Goal: Task Accomplishment & Management: Manage account settings

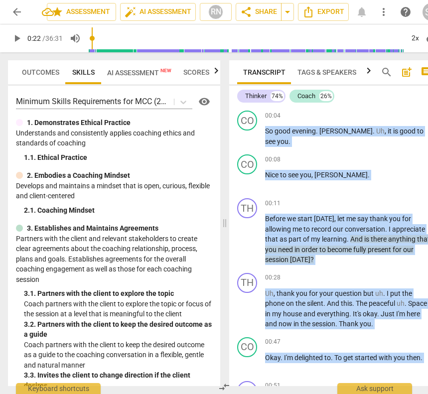
click at [146, 71] on span "AI Assessment New" at bounding box center [139, 73] width 64 height 8
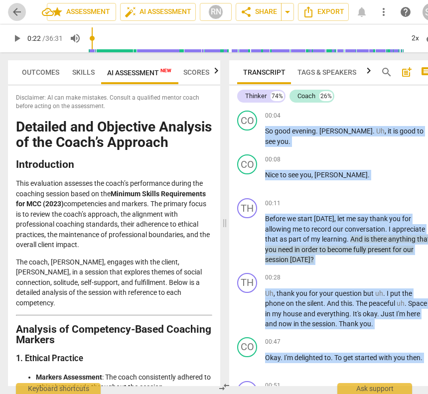
click at [19, 11] on span "arrow_back" at bounding box center [17, 12] width 12 height 12
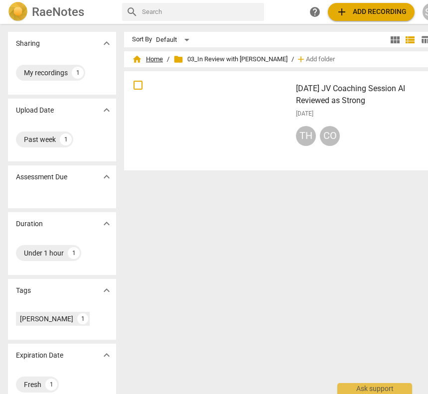
click at [153, 60] on span "home Home" at bounding box center [147, 59] width 31 height 10
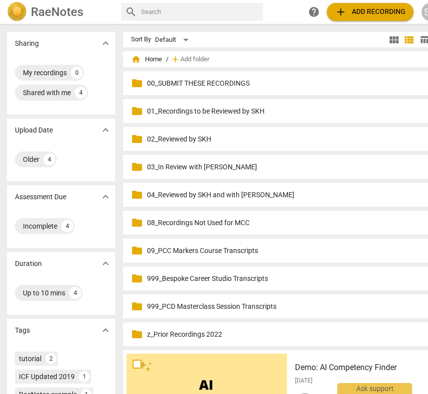
click at [156, 61] on span "home Home" at bounding box center [146, 59] width 31 height 10
click at [210, 89] on div "folder 00_SUBMIT THESE RECORDINGS more_vert" at bounding box center [281, 83] width 316 height 24
click at [219, 86] on p "00_SUBMIT THESE RECORDINGS" at bounding box center [286, 83] width 278 height 10
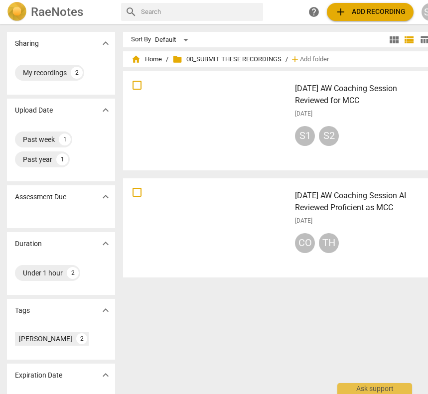
click at [176, 14] on input "text" at bounding box center [200, 12] width 118 height 16
type input "2025.07.30"
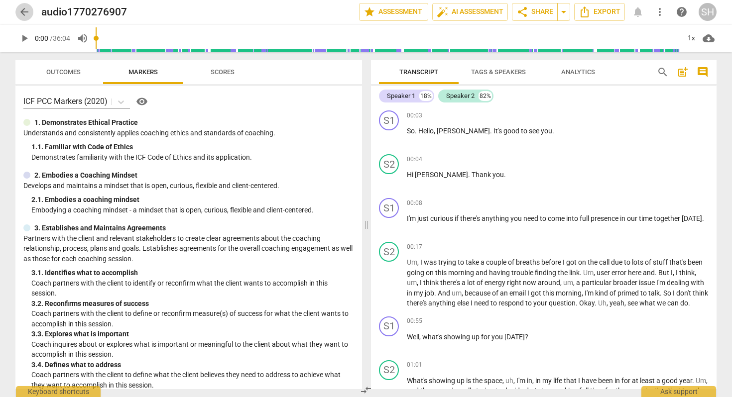
click at [25, 12] on span "arrow_back" at bounding box center [24, 12] width 12 height 12
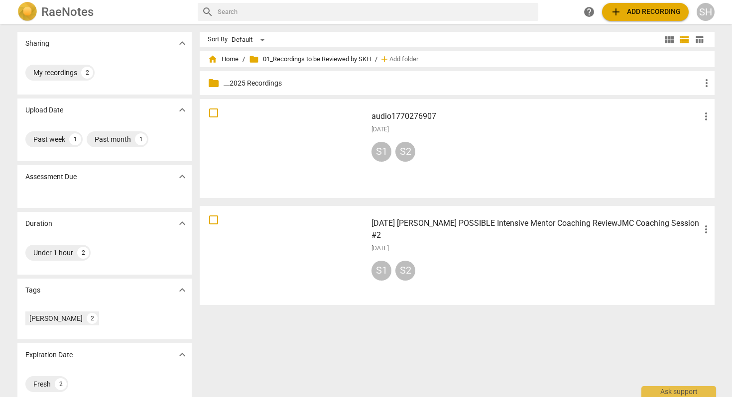
click at [398, 113] on h3 "audio1770276907" at bounding box center [535, 117] width 329 height 12
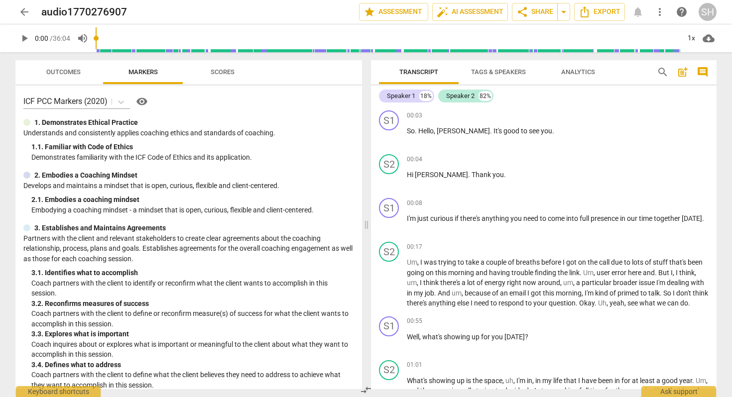
click at [23, 10] on span "arrow_back" at bounding box center [24, 12] width 12 height 12
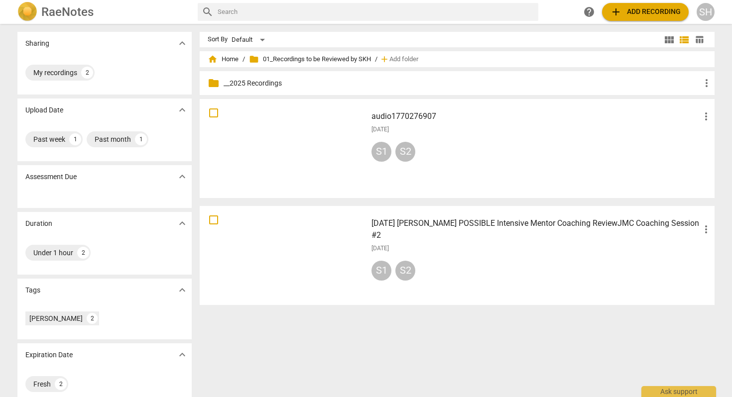
click at [283, 119] on div at bounding box center [283, 149] width 160 height 92
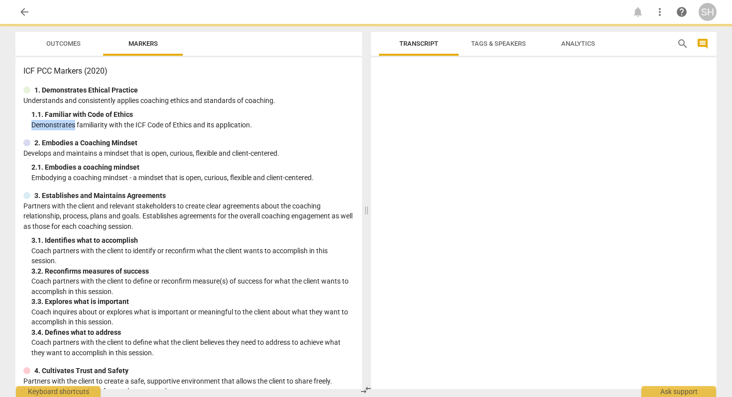
click at [283, 120] on p "Demonstrates familiarity with the ICF Code of Ethics and its application." at bounding box center [192, 125] width 323 height 10
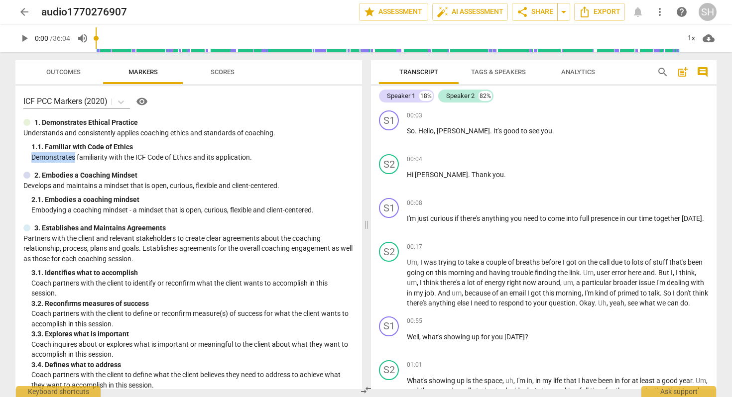
click at [24, 13] on span "arrow_back" at bounding box center [24, 12] width 12 height 12
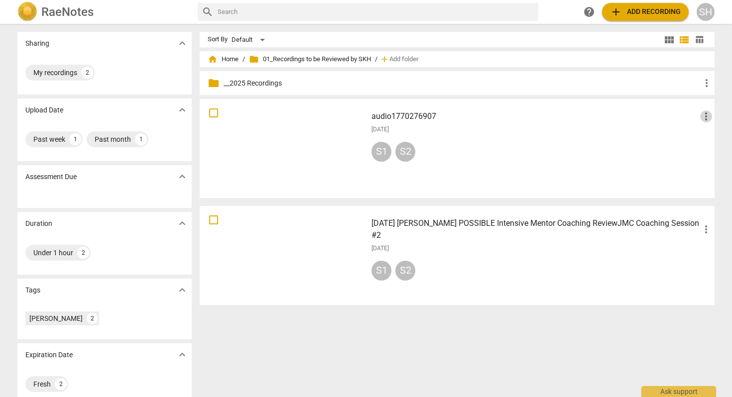
click at [703, 116] on span "more_vert" at bounding box center [706, 117] width 12 height 12
click at [701, 137] on li "Delete" at bounding box center [704, 140] width 38 height 24
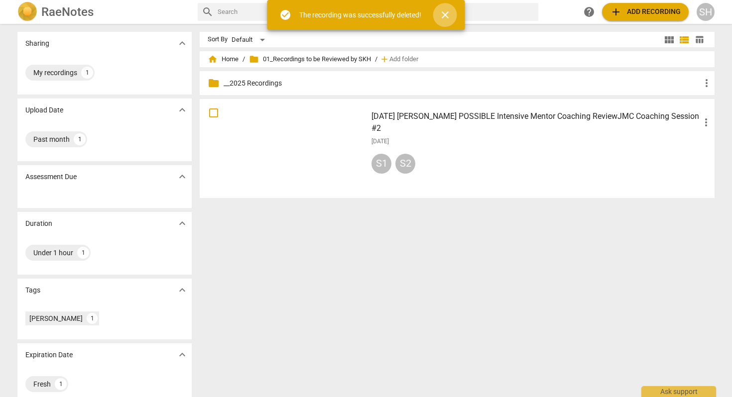
click at [445, 16] on span "close" at bounding box center [445, 15] width 12 height 12
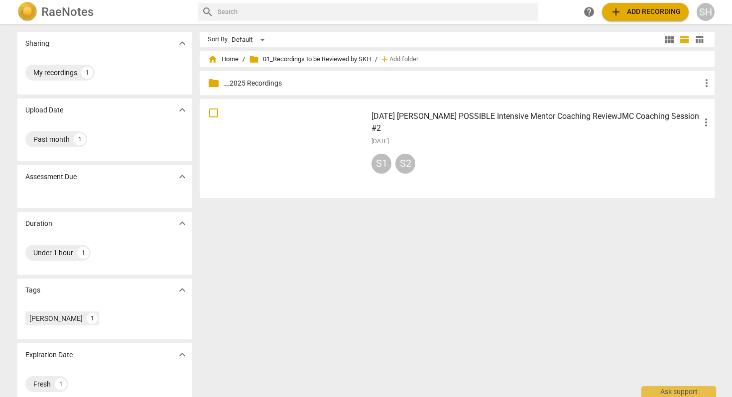
click at [642, 12] on span "add Add recording" at bounding box center [645, 12] width 71 height 12
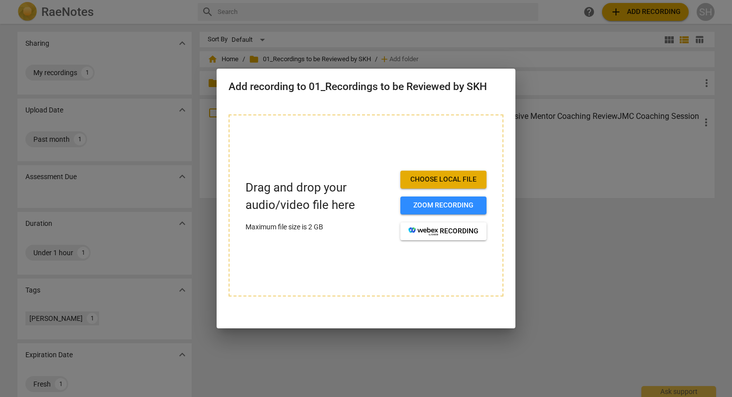
click at [445, 181] on span "Choose local file" at bounding box center [443, 180] width 70 height 10
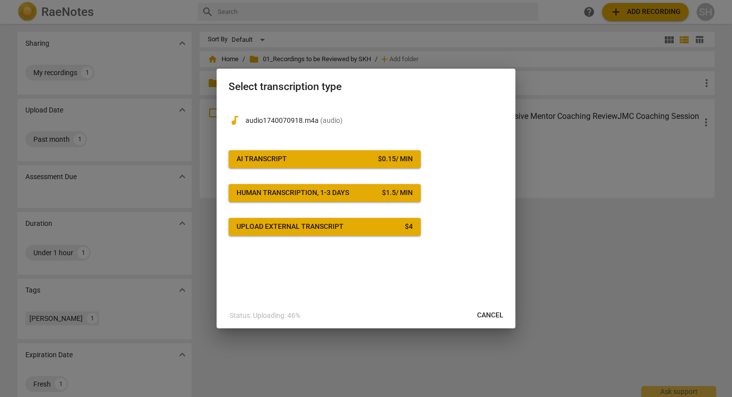
click at [344, 165] on button "AI Transcript $ 0.15 / min" at bounding box center [324, 159] width 192 height 18
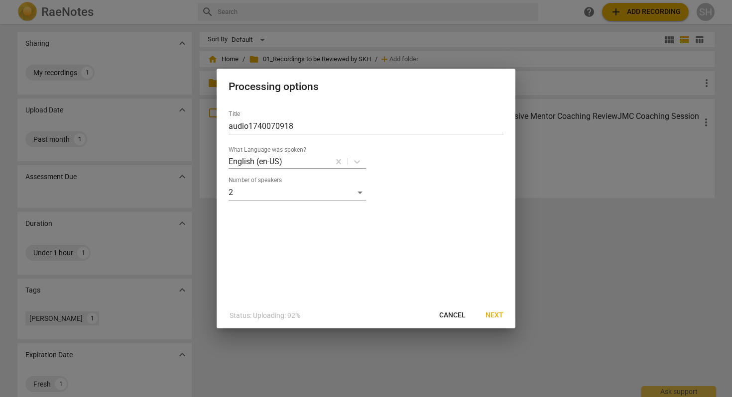
click at [491, 314] on span "Next" at bounding box center [494, 316] width 18 height 10
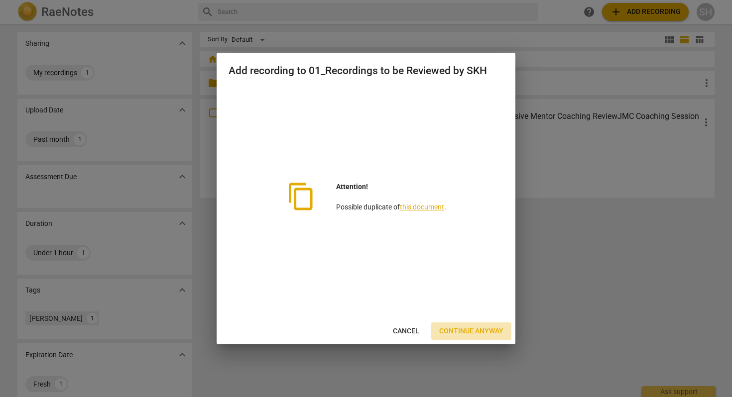
click at [453, 330] on span "Continue anyway" at bounding box center [471, 332] width 64 height 10
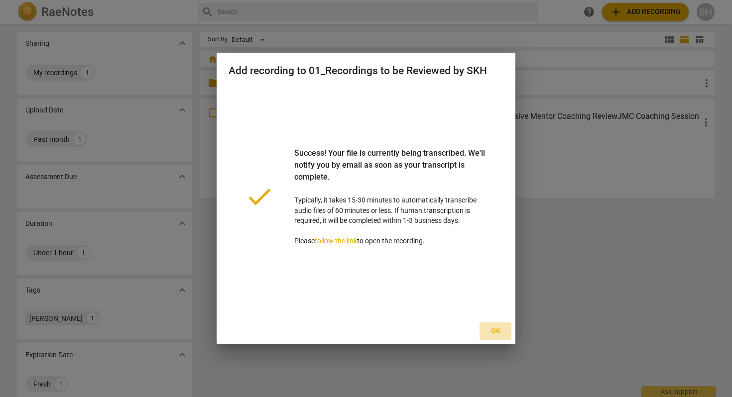
click at [498, 332] on span "Ok" at bounding box center [495, 332] width 16 height 10
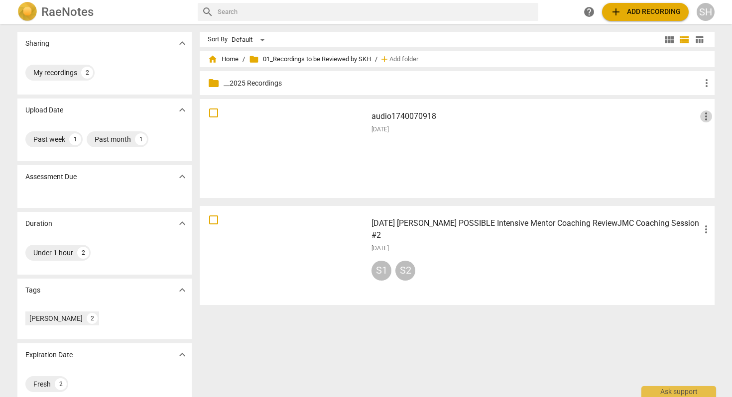
click at [707, 112] on span "more_vert" at bounding box center [706, 117] width 12 height 12
click at [500, 127] on div at bounding box center [366, 198] width 732 height 397
click at [413, 117] on h3 "audio1740070918" at bounding box center [535, 117] width 329 height 12
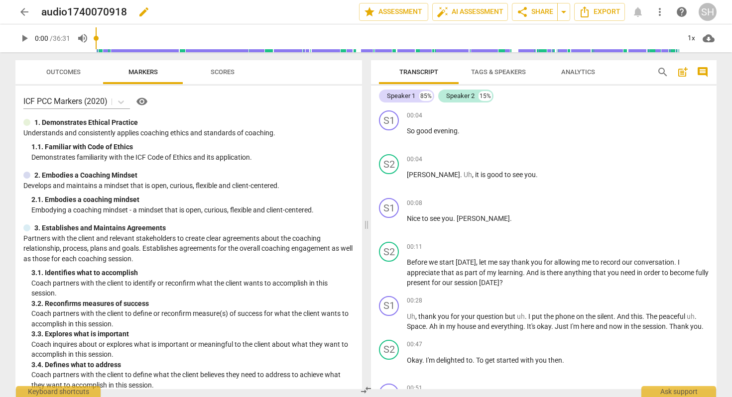
click at [117, 7] on h2 "audio1740070918" at bounding box center [84, 12] width 86 height 12
click at [140, 13] on span "edit" at bounding box center [144, 12] width 12 height 12
click at [98, 11] on input "2025.07.30 JV Coaching" at bounding box center [178, 11] width 274 height 19
click at [220, 14] on input "2025.07.30 Sharon Hull JV Coaching" at bounding box center [178, 11] width 274 height 19
type input "2025.07.30 Sharon Hull JV Coaching AI Reviewed Strong"
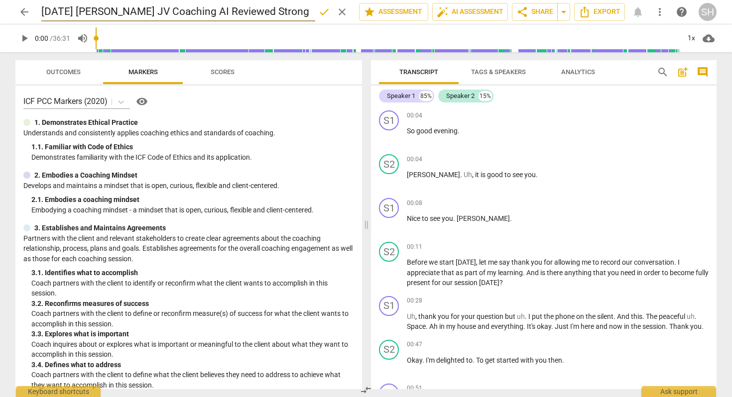
click at [496, 73] on span "Tags & Speakers" at bounding box center [498, 71] width 55 height 7
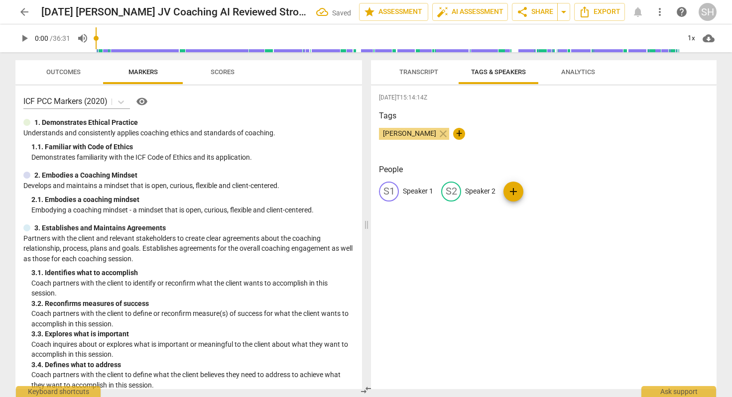
click at [410, 193] on p "Speaker 1" at bounding box center [418, 191] width 30 height 10
type input "Thinker"
click at [534, 193] on p "Speaker 2" at bounding box center [545, 191] width 30 height 10
type input "Coach"
click at [517, 243] on div "2025-09-18T15:14:14Z Tags Sharon Hull close + People TH Thinker edit Coach dele…" at bounding box center [543, 238] width 345 height 304
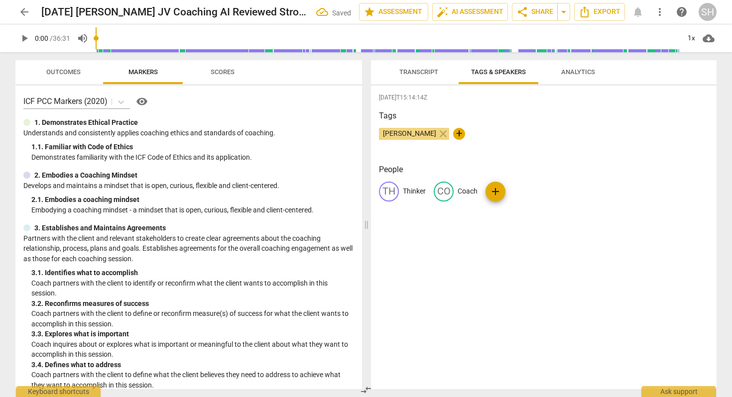
click at [428, 75] on span "Transcript" at bounding box center [418, 71] width 39 height 7
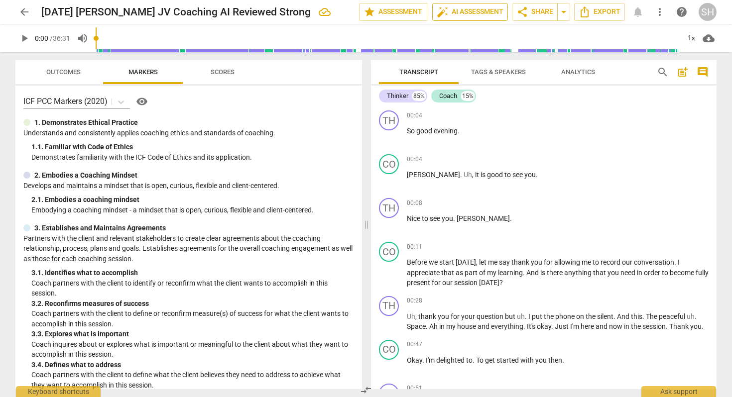
click at [466, 8] on span "auto_fix_high AI Assessment" at bounding box center [470, 12] width 67 height 12
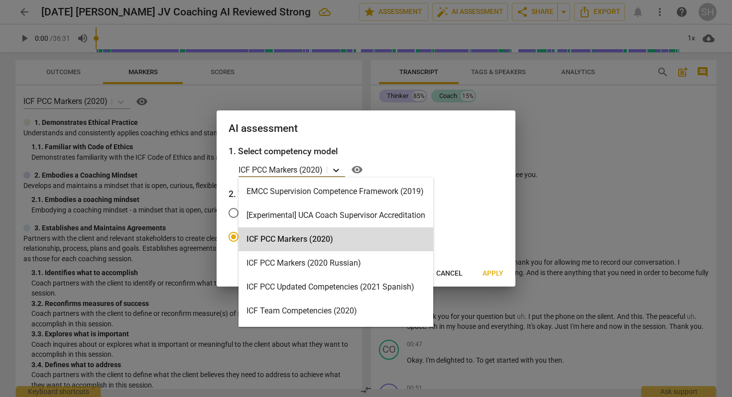
click at [338, 170] on icon at bounding box center [336, 170] width 6 height 3
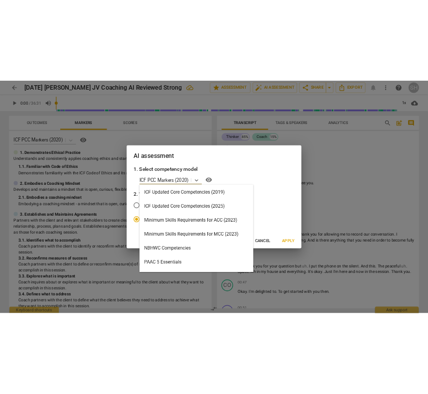
scroll to position [193, 0]
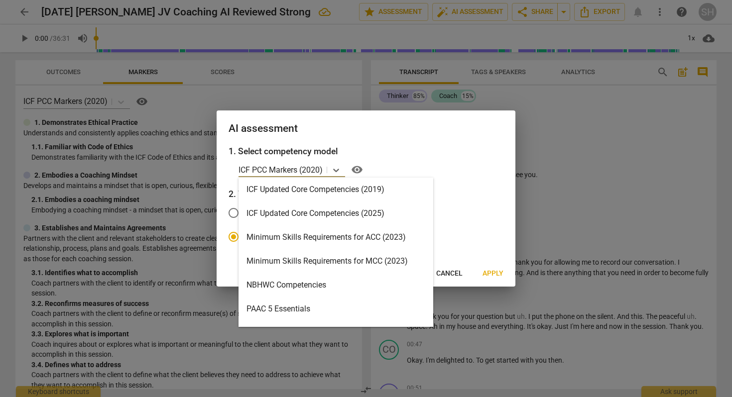
click at [320, 261] on div "Minimum Skills Requirements for MCC (2023)" at bounding box center [335, 261] width 195 height 24
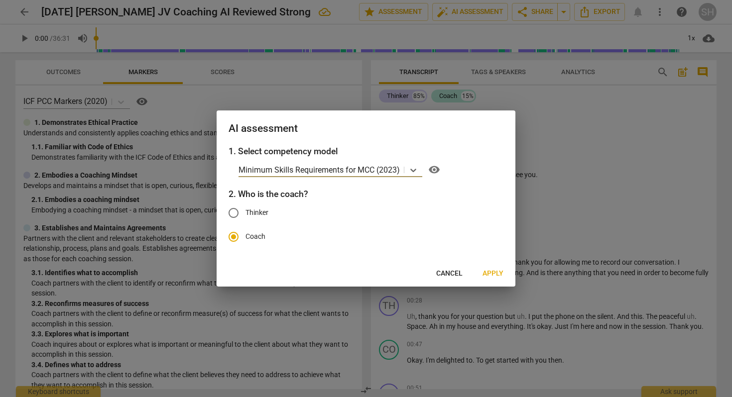
click at [492, 274] on span "Apply" at bounding box center [492, 274] width 21 height 10
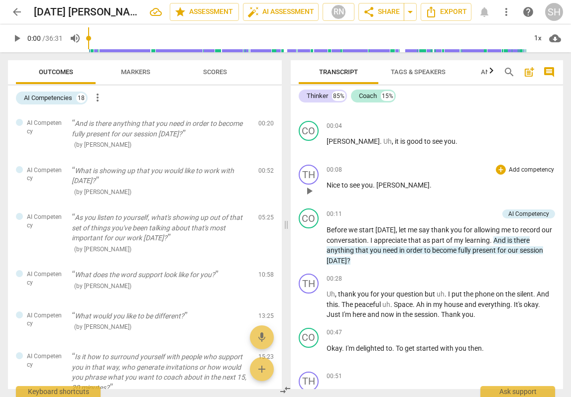
scroll to position [0, 0]
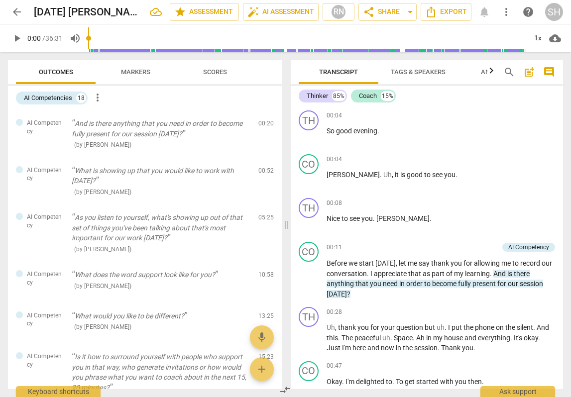
click at [17, 15] on span "arrow_back" at bounding box center [17, 12] width 12 height 12
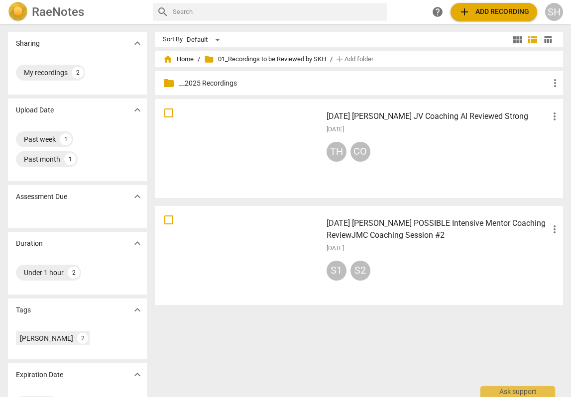
click at [550, 118] on span "more_vert" at bounding box center [555, 117] width 12 height 12
click at [474, 118] on div at bounding box center [285, 198] width 571 height 397
click at [474, 118] on h3 "2025.07.30 Sharon Hull JV Coaching AI Reviewed Strong" at bounding box center [438, 117] width 222 height 12
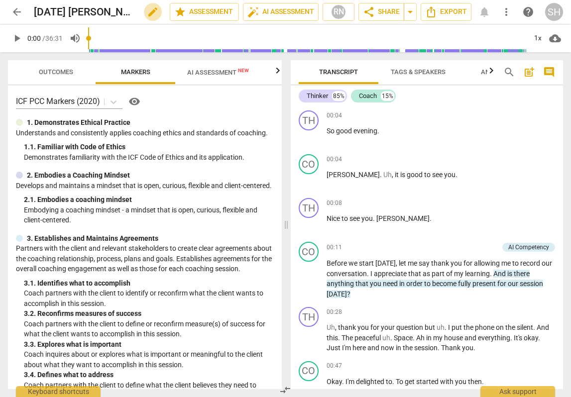
click at [147, 12] on span "edit" at bounding box center [153, 12] width 12 height 12
click at [92, 11] on input "2025.07.30 Sharon Hull JV Coaching AI Reviewed Strong" at bounding box center [80, 11] width 92 height 19
type input "2025.07.30 Sharon Hull POSSIBLE Intensive Mentor Coaching ReviewJV Coaching AI …"
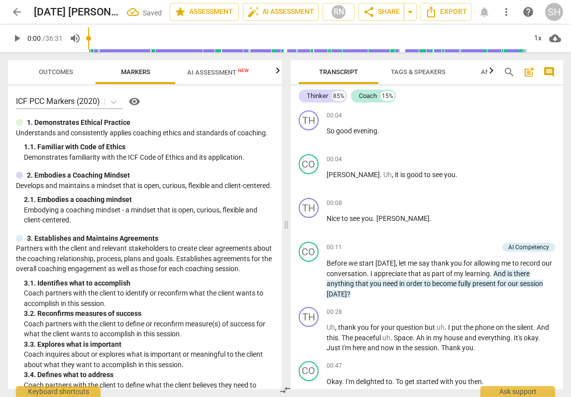
click at [220, 74] on span "AI Assessment New" at bounding box center [218, 72] width 62 height 7
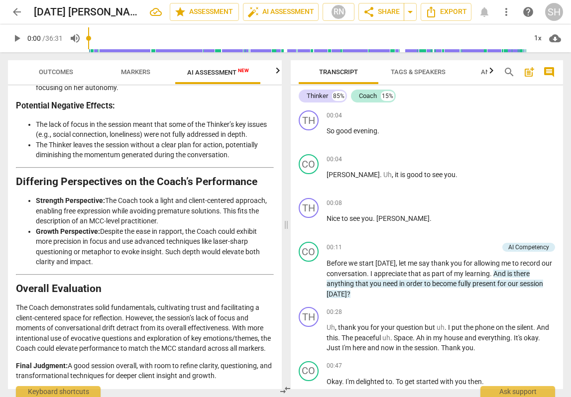
scroll to position [1863, 0]
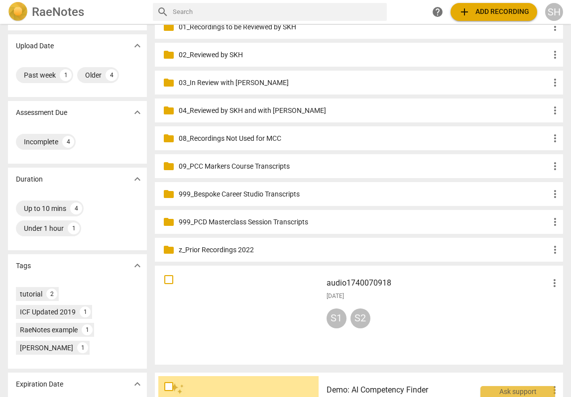
scroll to position [78, 0]
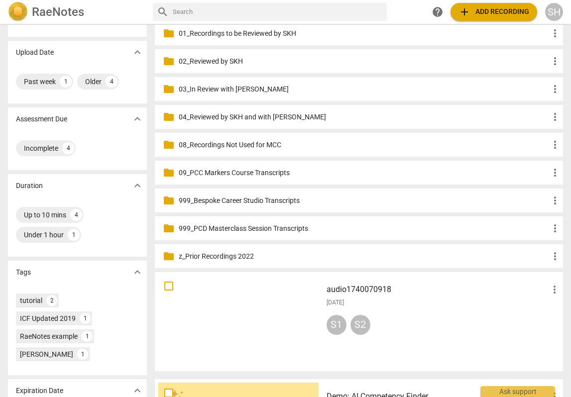
click at [342, 292] on h3 "audio1740070918" at bounding box center [438, 290] width 222 height 12
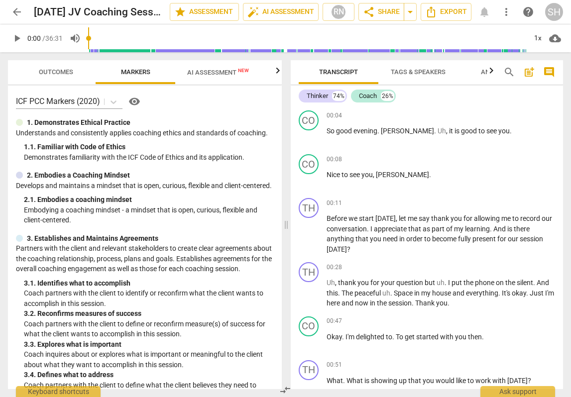
click at [225, 72] on span "AI Assessment New" at bounding box center [218, 72] width 62 height 7
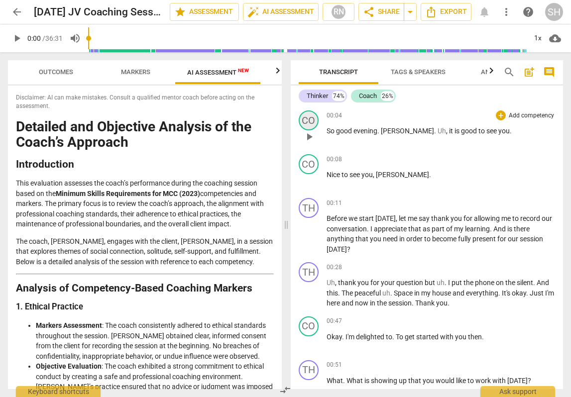
click at [314, 125] on div "CO" at bounding box center [309, 121] width 20 height 20
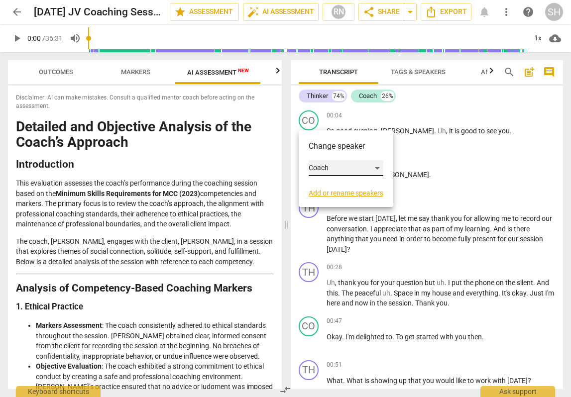
click at [325, 168] on div "Coach" at bounding box center [346, 168] width 75 height 16
click at [327, 147] on li "Thinker" at bounding box center [347, 149] width 76 height 19
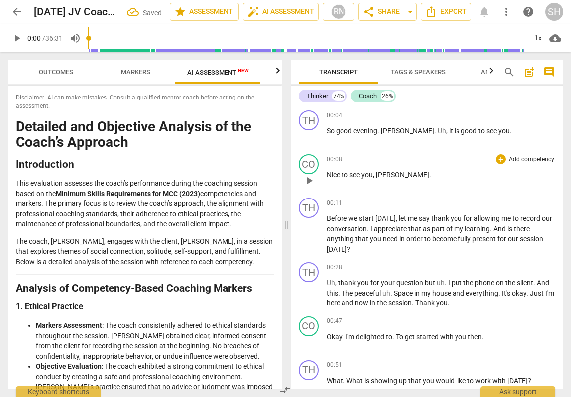
scroll to position [14, 0]
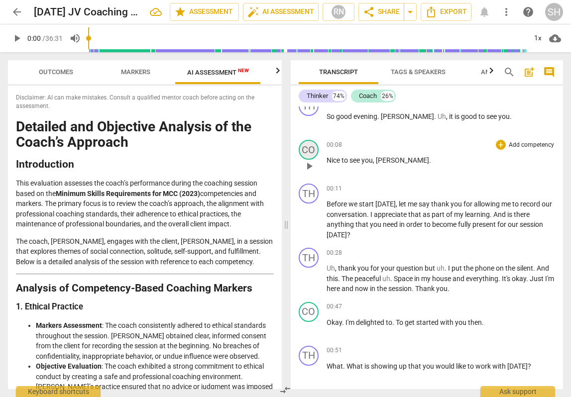
click at [310, 155] on div "CO" at bounding box center [309, 150] width 20 height 20
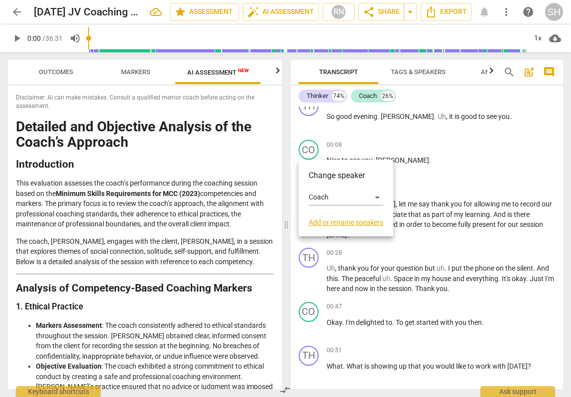
click at [390, 143] on div at bounding box center [285, 198] width 571 height 397
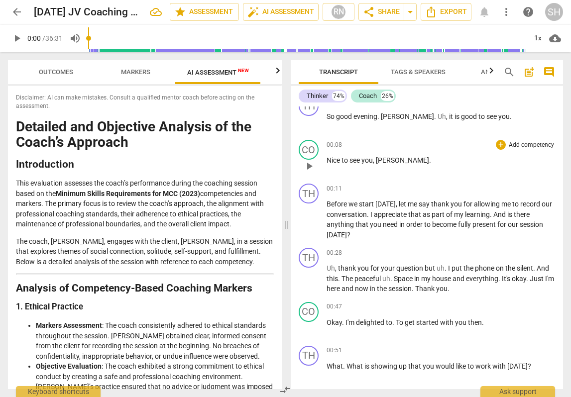
scroll to position [0, 0]
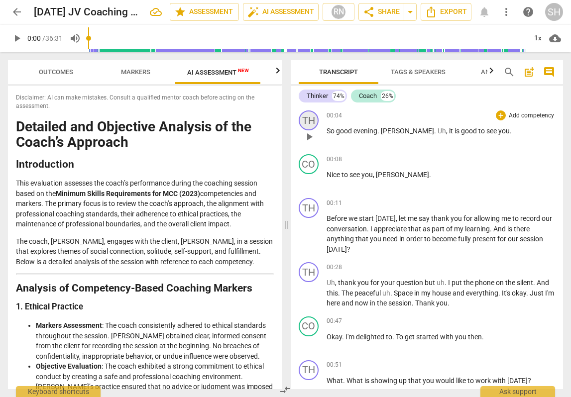
click at [311, 124] on div "TH" at bounding box center [309, 121] width 20 height 20
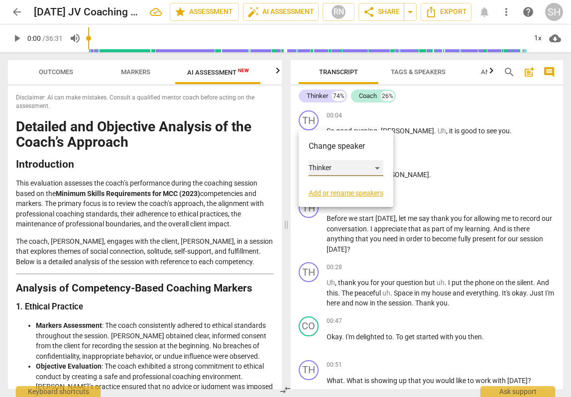
click at [324, 171] on div "Thinker" at bounding box center [346, 168] width 75 height 16
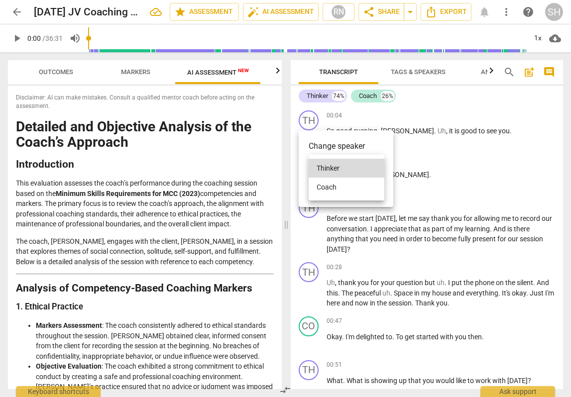
click at [331, 185] on li "Coach" at bounding box center [347, 187] width 76 height 19
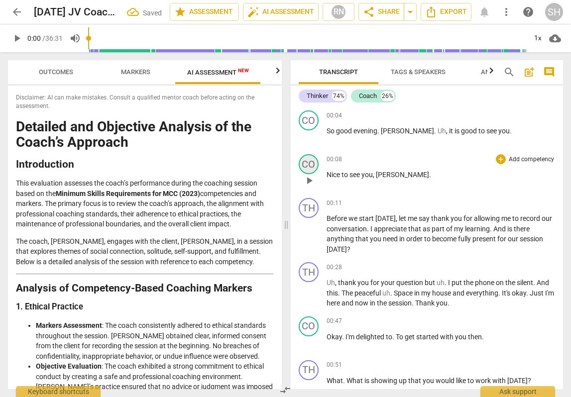
click at [312, 167] on div "CO" at bounding box center [309, 164] width 20 height 20
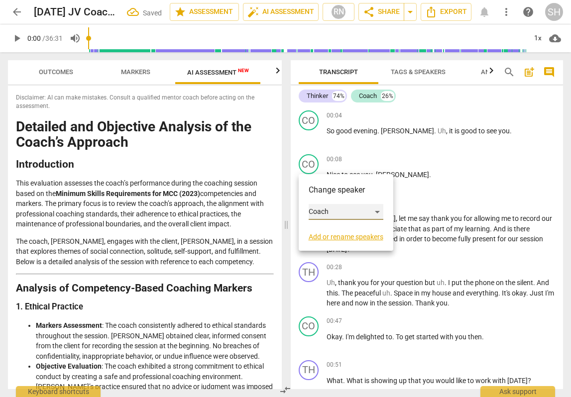
click at [319, 212] on div "Coach" at bounding box center [346, 212] width 75 height 16
click at [333, 192] on li "Thinker" at bounding box center [347, 193] width 76 height 19
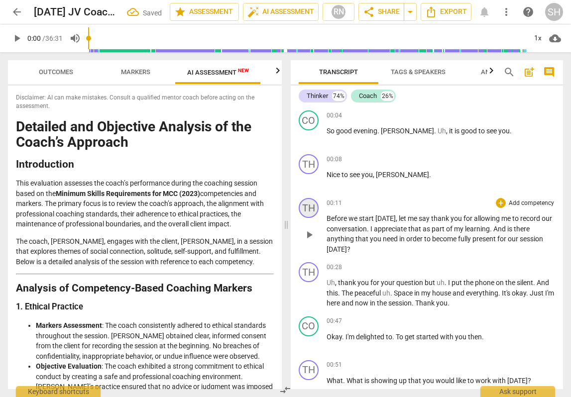
click at [306, 211] on div "TH" at bounding box center [309, 208] width 20 height 20
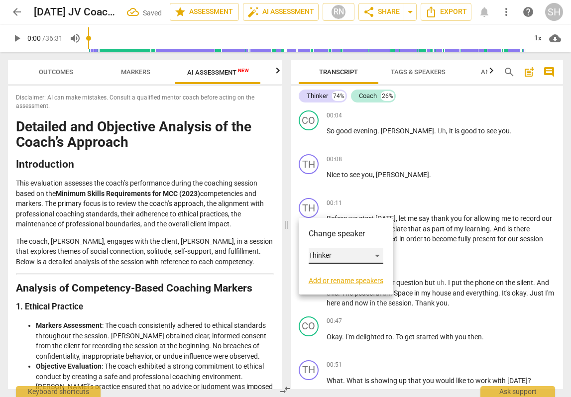
click at [314, 255] on div "Thinker" at bounding box center [346, 256] width 75 height 16
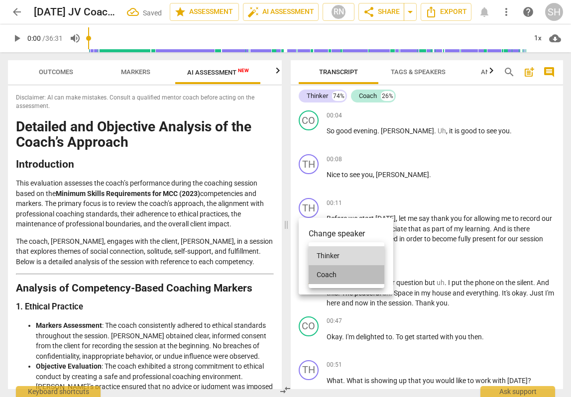
click at [326, 271] on li "Coach" at bounding box center [347, 274] width 76 height 19
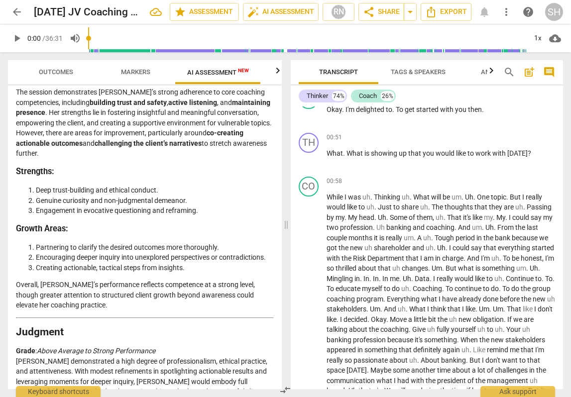
scroll to position [1689, 0]
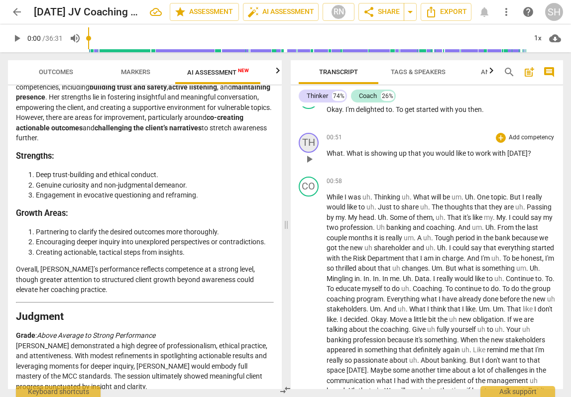
click at [306, 146] on div "TH" at bounding box center [309, 143] width 20 height 20
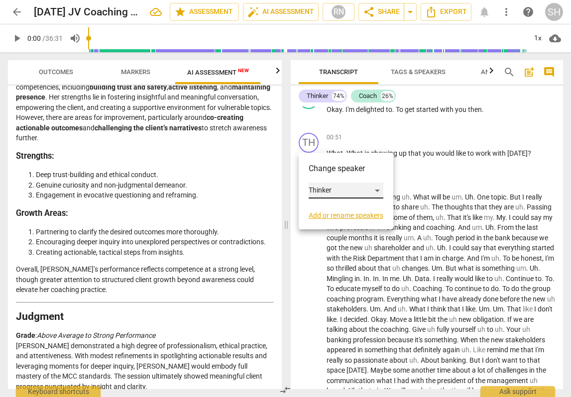
click at [319, 191] on div "Thinker" at bounding box center [346, 191] width 75 height 16
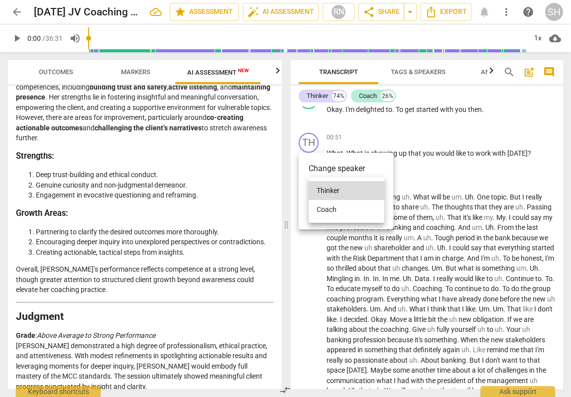
click at [322, 208] on li "Coach" at bounding box center [347, 209] width 76 height 19
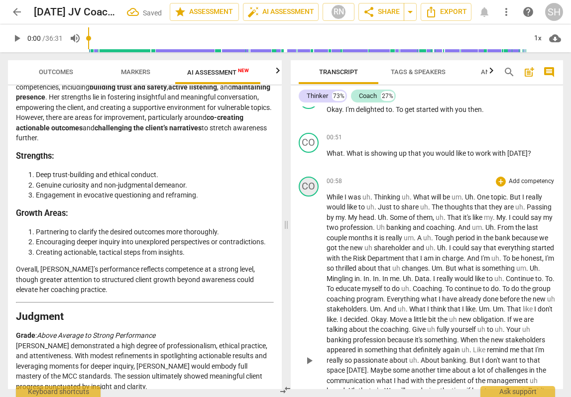
click at [311, 195] on div "CO" at bounding box center [309, 187] width 20 height 20
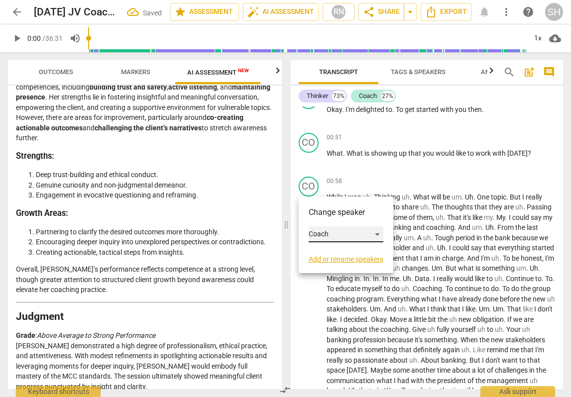
click at [314, 234] on div "Coach" at bounding box center [346, 234] width 75 height 16
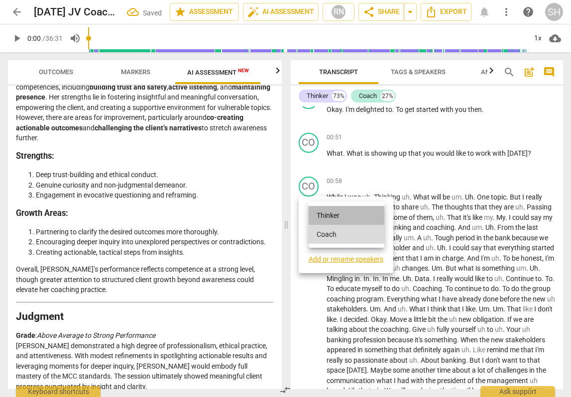
click at [326, 214] on li "Thinker" at bounding box center [347, 215] width 76 height 19
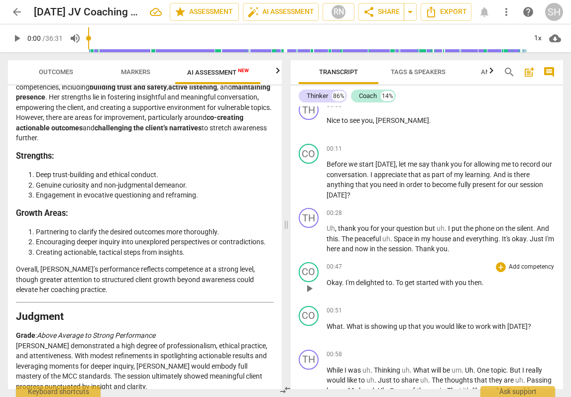
scroll to position [55, 0]
click at [327, 323] on span "What" at bounding box center [335, 326] width 16 height 8
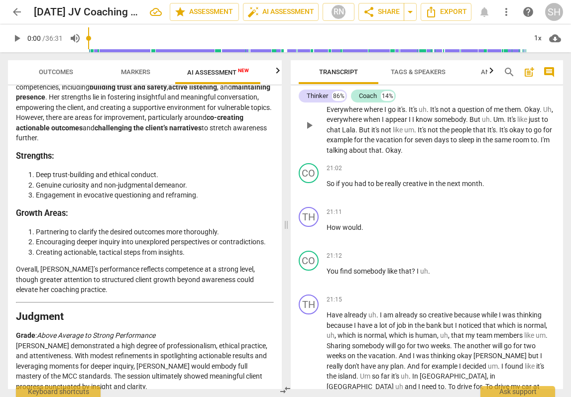
scroll to position [2289, 0]
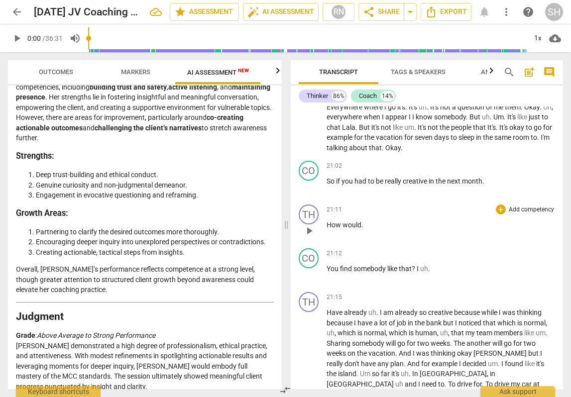
click at [327, 229] on span "How" at bounding box center [335, 225] width 16 height 8
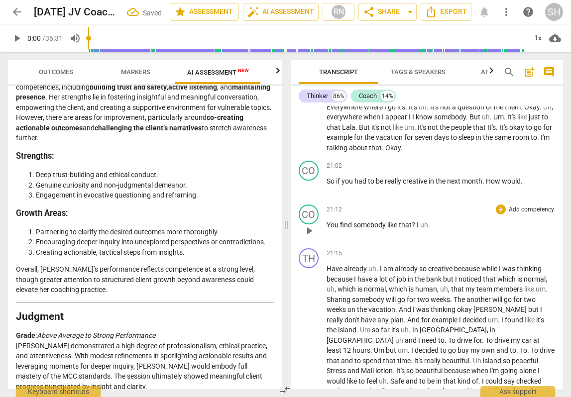
click at [328, 229] on span "You" at bounding box center [333, 225] width 13 height 8
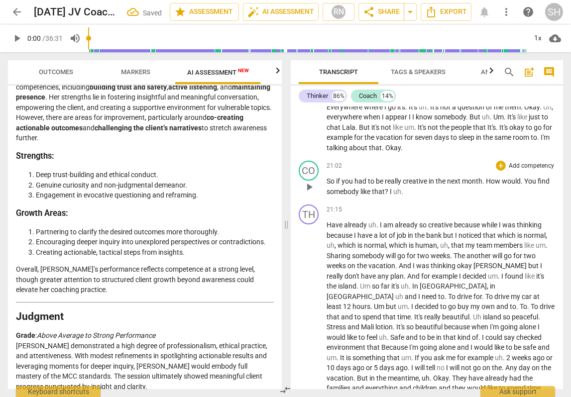
click at [389, 196] on span "?" at bounding box center [387, 192] width 5 height 8
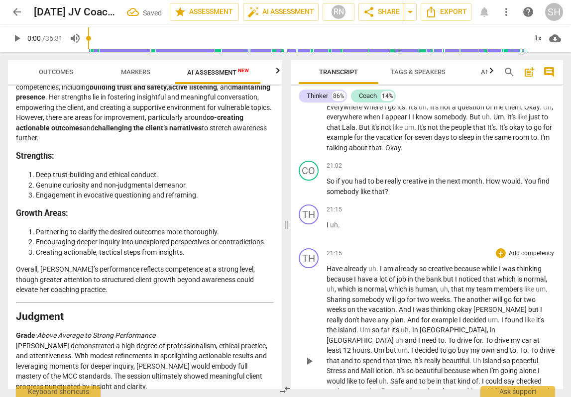
click at [326, 276] on div "TH play_arrow pause" at bounding box center [313, 353] width 28 height 210
click at [327, 273] on span "Have" at bounding box center [335, 269] width 17 height 8
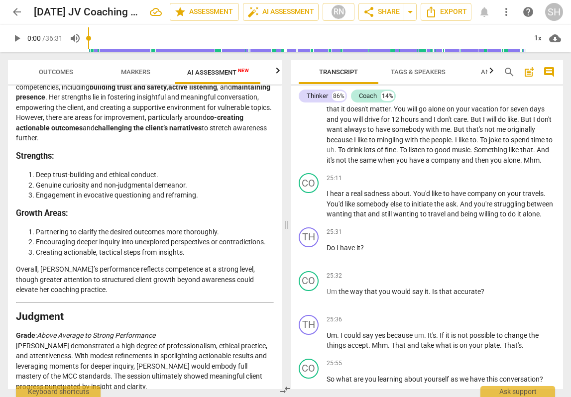
scroll to position [2728, 0]
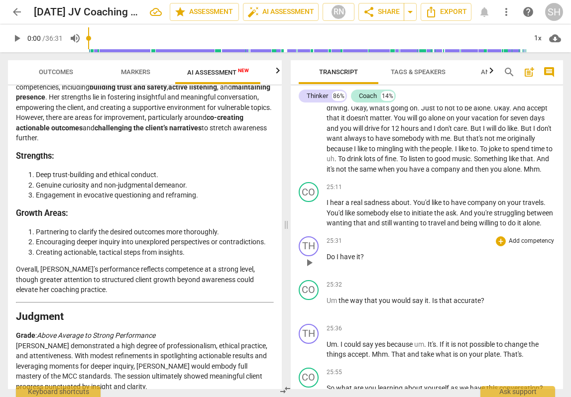
click at [327, 261] on span "Do" at bounding box center [332, 257] width 10 height 8
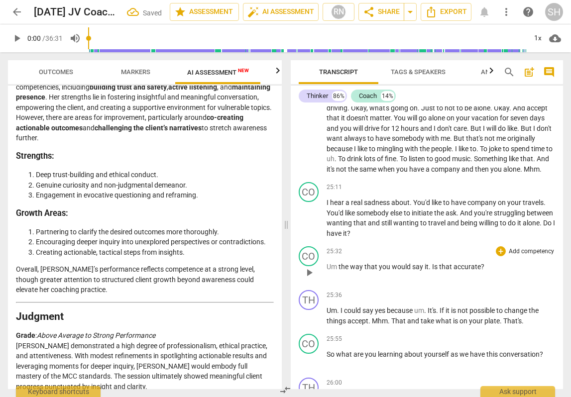
click at [327, 271] on span "Um" at bounding box center [333, 267] width 12 height 8
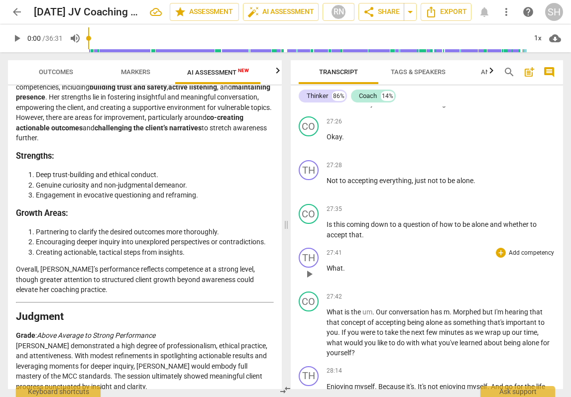
scroll to position [3031, 0]
click at [327, 316] on span "What" at bounding box center [336, 312] width 18 height 8
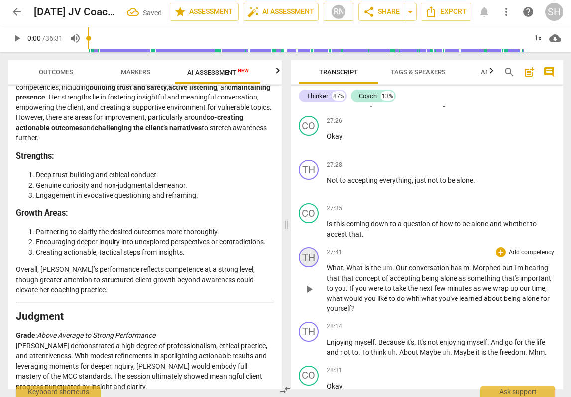
click at [309, 267] on div "TH" at bounding box center [309, 257] width 20 height 20
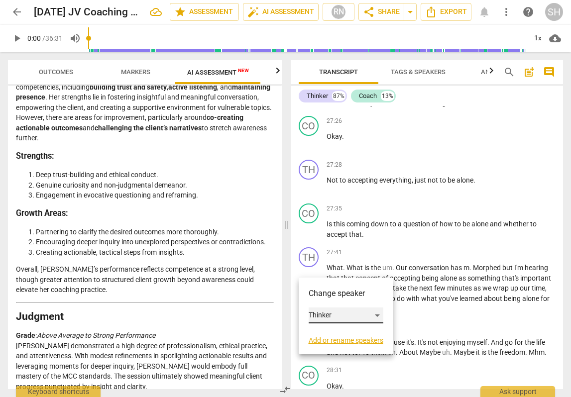
click at [323, 314] on div "Thinker" at bounding box center [346, 316] width 75 height 16
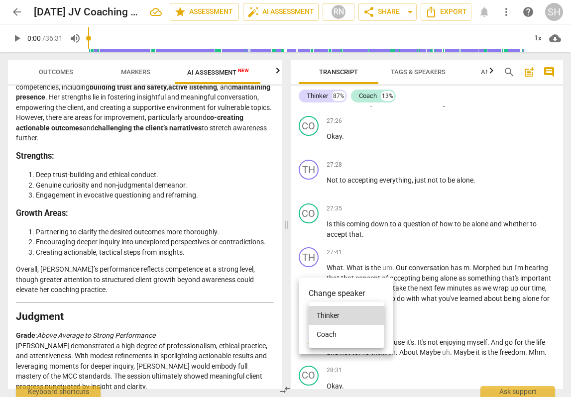
click at [332, 331] on li "Coach" at bounding box center [347, 334] width 76 height 19
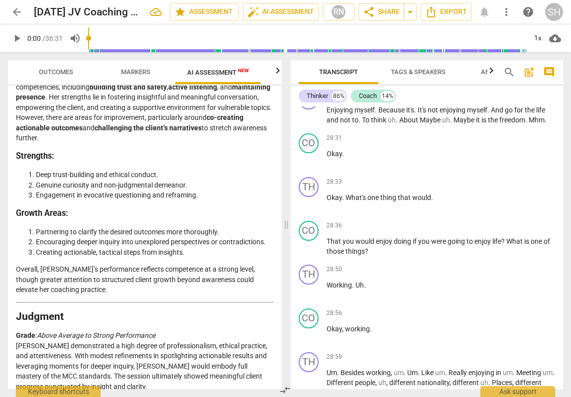
scroll to position [3264, 0]
click at [327, 201] on span "Okay" at bounding box center [334, 197] width 15 height 8
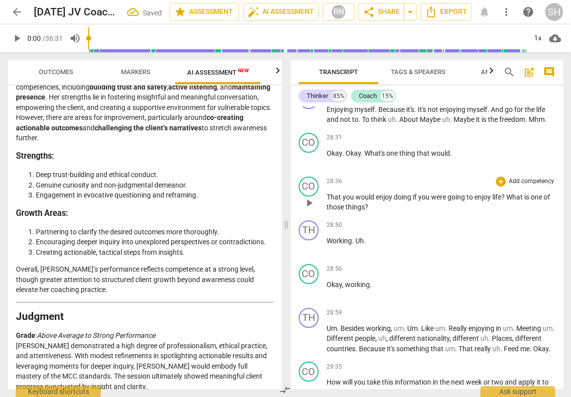
click at [328, 201] on span "That" at bounding box center [335, 197] width 16 height 8
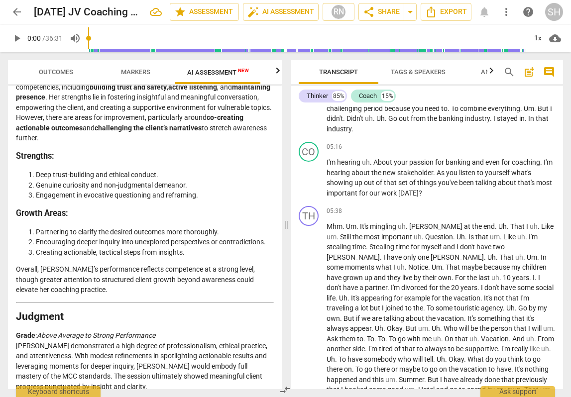
scroll to position [570, 0]
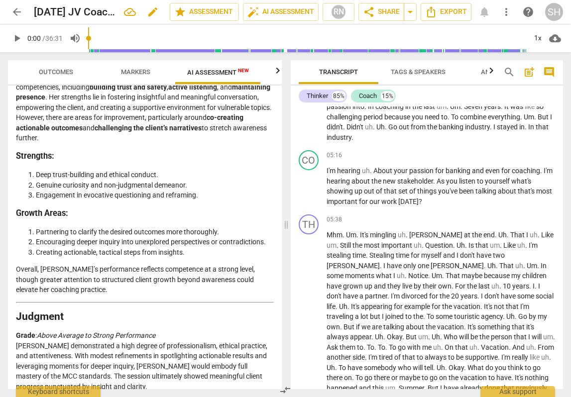
click at [92, 10] on h2 "2025.07.30 JV Coaching Session AI Reviewed as Strong" at bounding box center [75, 12] width 82 height 12
click at [153, 6] on span "edit" at bounding box center [153, 12] width 12 height 12
click at [91, 11] on input "2025.07.30 JV Coaching Session AI Reviewed as Strong" at bounding box center [80, 11] width 92 height 19
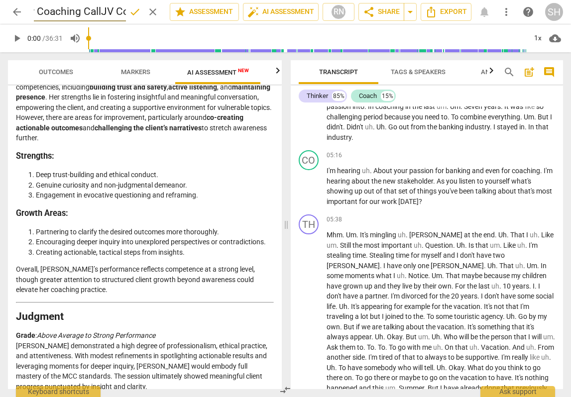
type input "2025.07.30 POSSIBLE Intensive Mentor Coaching CallJV Coaching Session AI Review…"
click at [131, 12] on span "done" at bounding box center [135, 12] width 12 height 12
click at [89, 10] on h2 "2025.07.30 POSSIBLE Intensive Mentor Coaching CallJV Coaching Session AI Review…" at bounding box center [75, 12] width 82 height 12
click at [150, 10] on span "edit" at bounding box center [153, 12] width 12 height 12
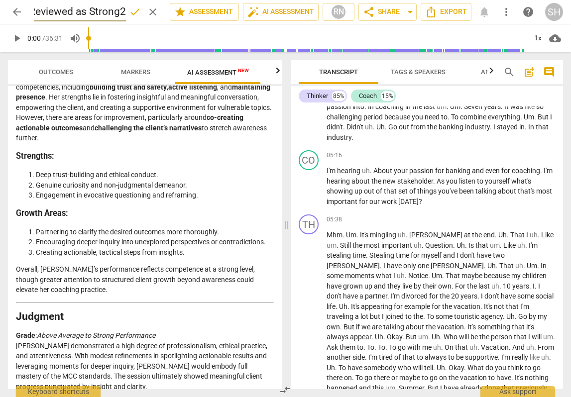
scroll to position [0, 371]
type input "[DATE] POSSIBLE Intensive Mentor Coaching CallJV Coaching Session AI Reviewed a…"
click at [133, 10] on span "done" at bounding box center [135, 12] width 12 height 12
click at [18, 14] on span "arrow_back" at bounding box center [17, 12] width 12 height 12
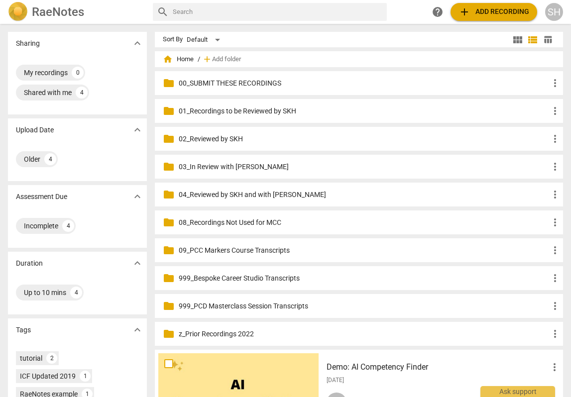
click at [261, 11] on input "text" at bounding box center [278, 12] width 210 height 16
type input "2025.07.30"
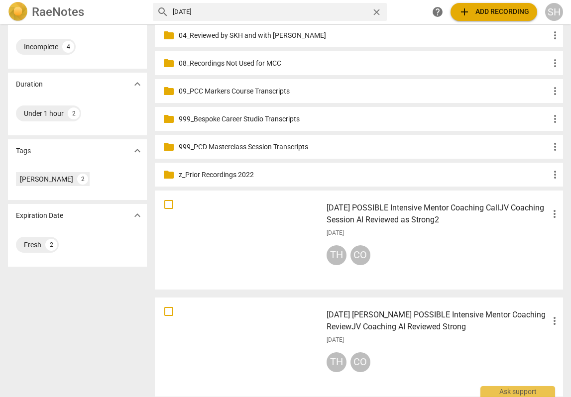
scroll to position [167, 0]
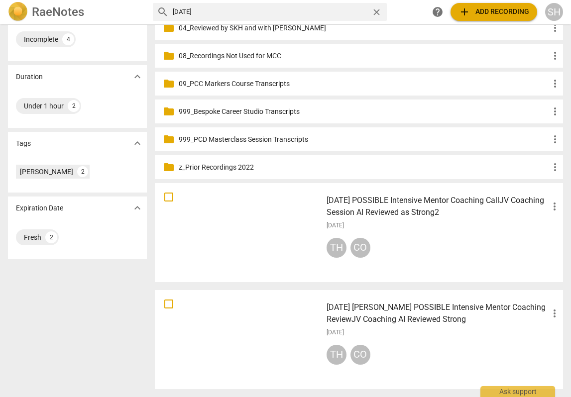
click at [555, 310] on span "more_vert" at bounding box center [555, 314] width 12 height 12
click at [547, 336] on li "Delete" at bounding box center [544, 338] width 38 height 24
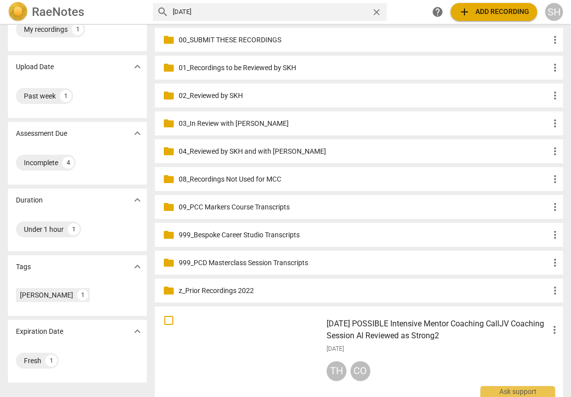
scroll to position [51, 0]
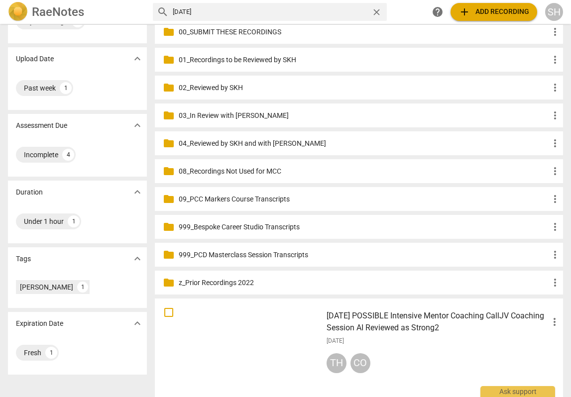
click at [552, 322] on span "more_vert" at bounding box center [555, 322] width 12 height 12
click at [540, 323] on li "Move" at bounding box center [544, 322] width 38 height 24
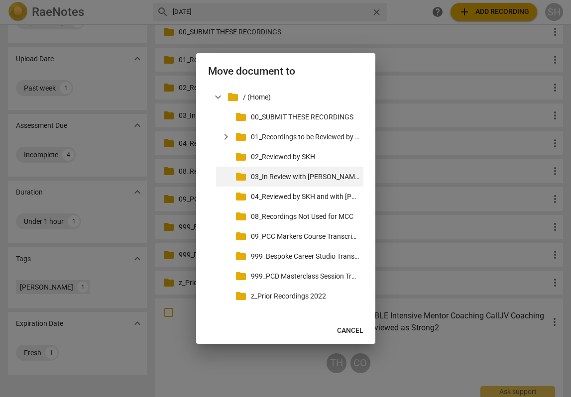
click at [323, 179] on p "03_In Review with [PERSON_NAME]" at bounding box center [305, 177] width 109 height 10
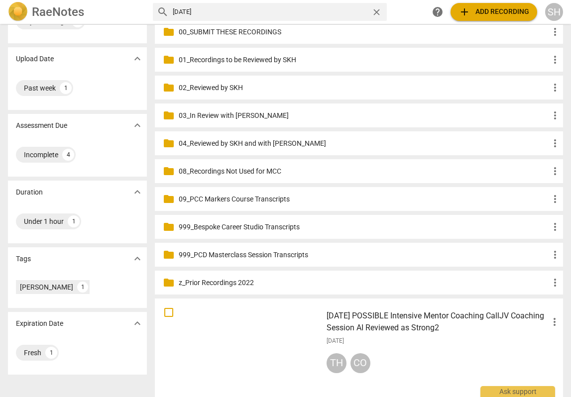
scroll to position [60, 0]
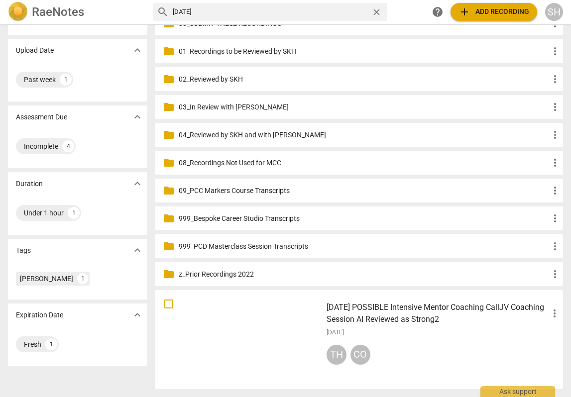
click at [552, 313] on span "more_vert" at bounding box center [555, 314] width 12 height 12
click at [542, 315] on li "Move" at bounding box center [544, 314] width 38 height 24
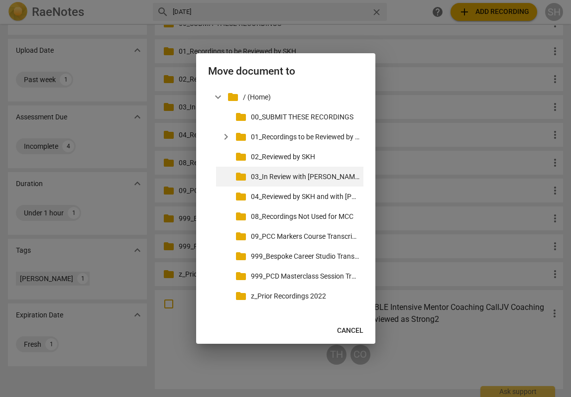
click at [300, 177] on p "03_In Review with [PERSON_NAME]" at bounding box center [305, 177] width 109 height 10
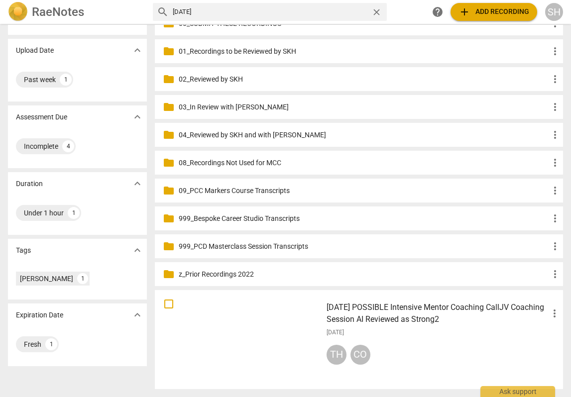
click at [237, 107] on p "03_In Review with [PERSON_NAME]" at bounding box center [364, 107] width 370 height 10
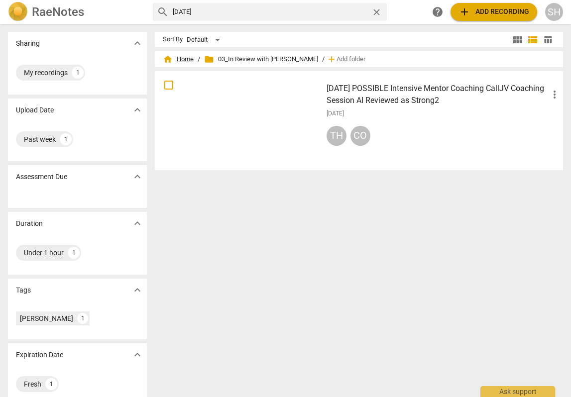
click at [188, 60] on span "home Home" at bounding box center [178, 59] width 31 height 10
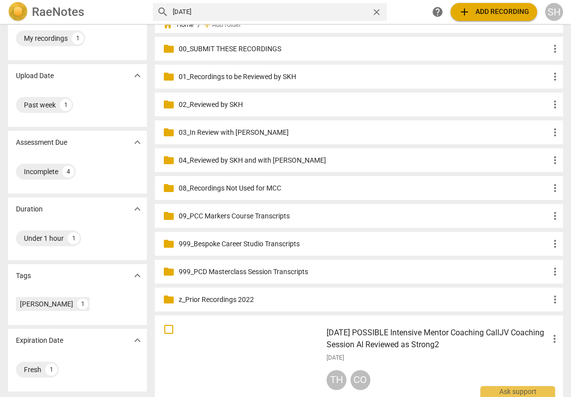
scroll to position [60, 0]
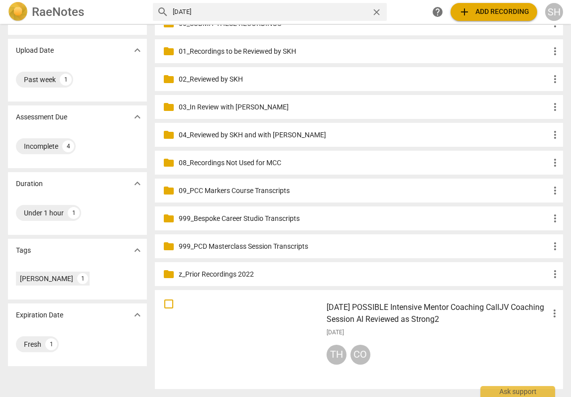
click at [404, 306] on h3 "[DATE] POSSIBLE Intensive Mentor Coaching CallJV Coaching Session AI Reviewed a…" at bounding box center [438, 314] width 222 height 24
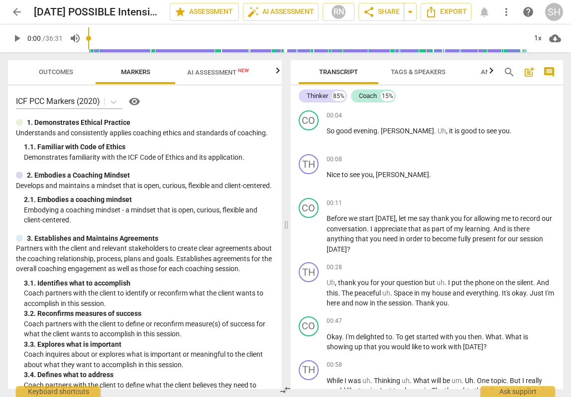
click at [228, 72] on span "AI Assessment New" at bounding box center [218, 72] width 62 height 7
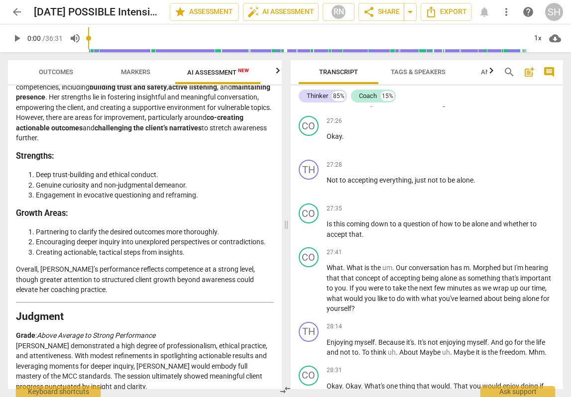
scroll to position [3032, 0]
click at [327, 271] on span "What" at bounding box center [335, 267] width 16 height 8
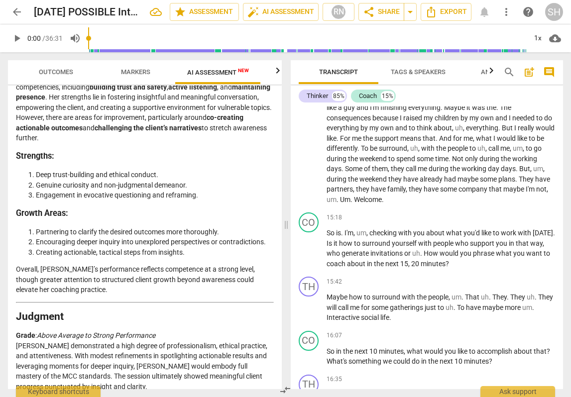
scroll to position [1336, 0]
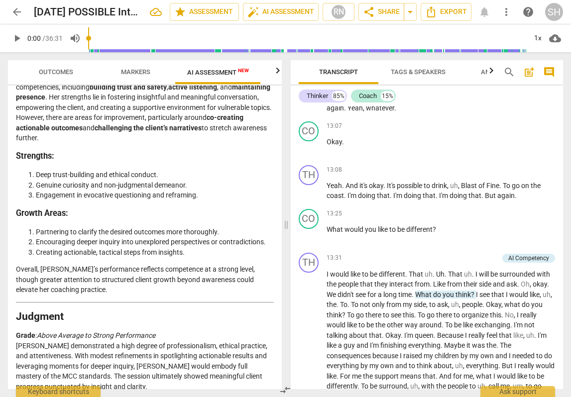
click at [16, 12] on span "arrow_back" at bounding box center [17, 12] width 12 height 12
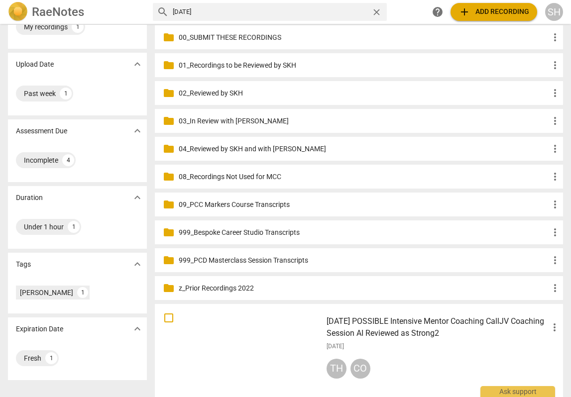
scroll to position [60, 0]
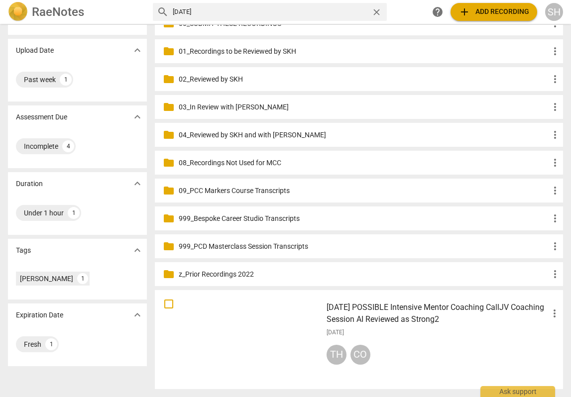
click at [552, 317] on span "more_vert" at bounding box center [555, 314] width 12 height 12
click at [540, 314] on li "Move" at bounding box center [544, 314] width 38 height 24
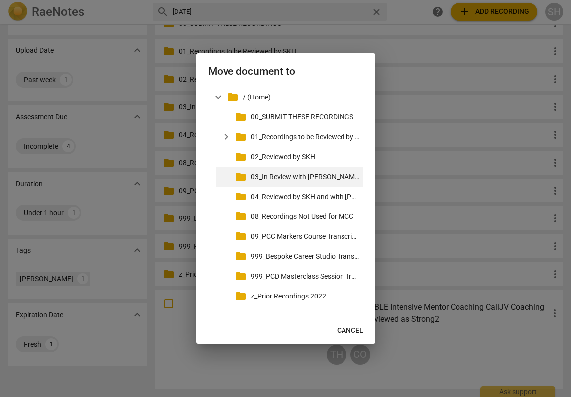
click at [324, 176] on p "03_In Review with [PERSON_NAME]" at bounding box center [305, 177] width 109 height 10
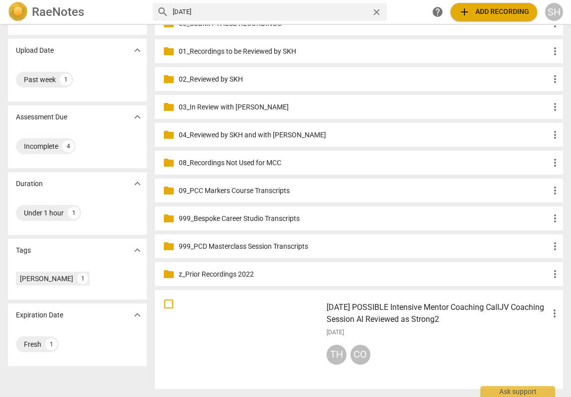
scroll to position [0, 0]
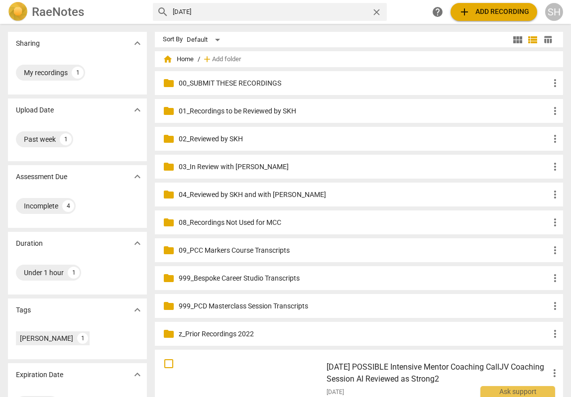
click at [241, 170] on p "03_In Review with [PERSON_NAME]" at bounding box center [364, 167] width 370 height 10
click at [231, 81] on p "00_SUBMIT THESE RECORDINGS" at bounding box center [364, 83] width 370 height 10
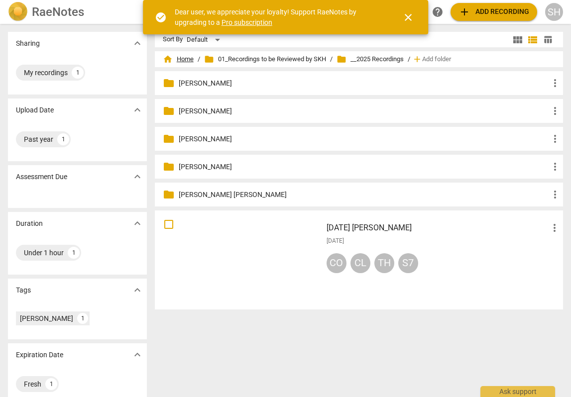
click at [185, 60] on span "home Home" at bounding box center [178, 59] width 31 height 10
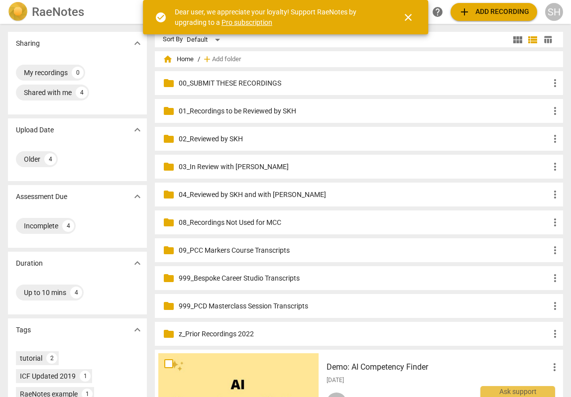
click at [252, 84] on p "00_SUBMIT THESE RECORDINGS" at bounding box center [364, 83] width 370 height 10
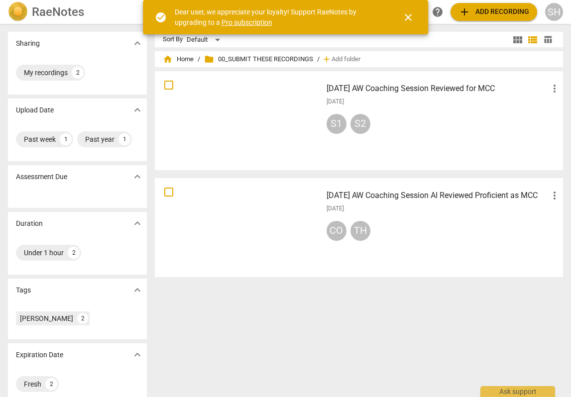
click at [406, 14] on span "close" at bounding box center [408, 17] width 12 height 12
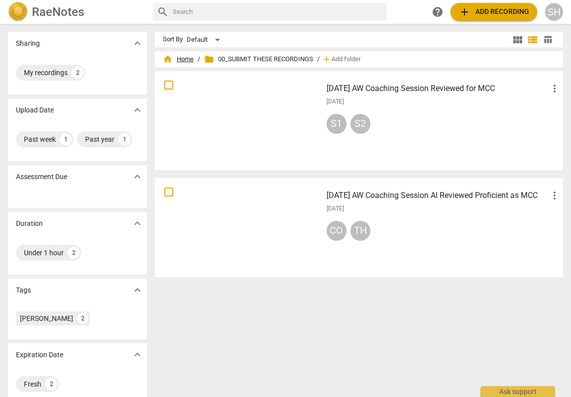
click at [191, 55] on span "home Home" at bounding box center [178, 59] width 31 height 10
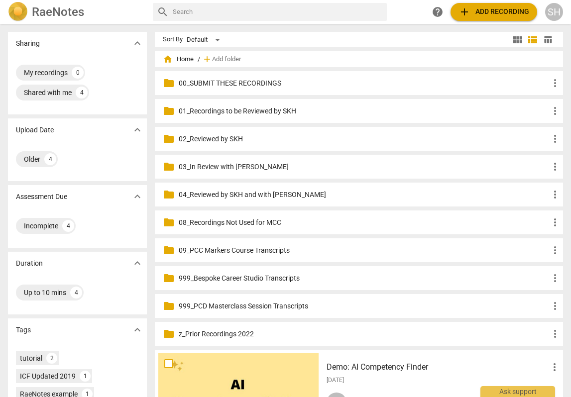
click at [279, 110] on p "01_Recordings to be Reviewed by SKH" at bounding box center [364, 111] width 370 height 10
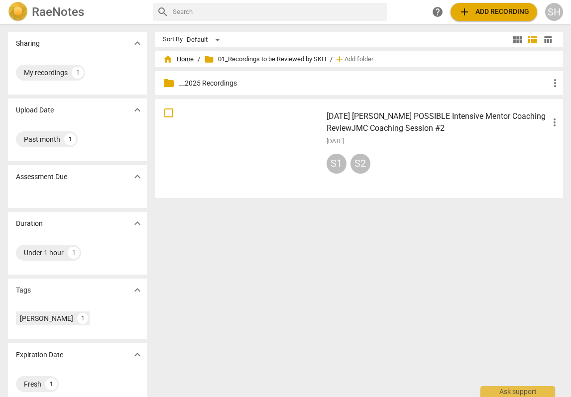
click at [190, 58] on span "home Home" at bounding box center [178, 59] width 31 height 10
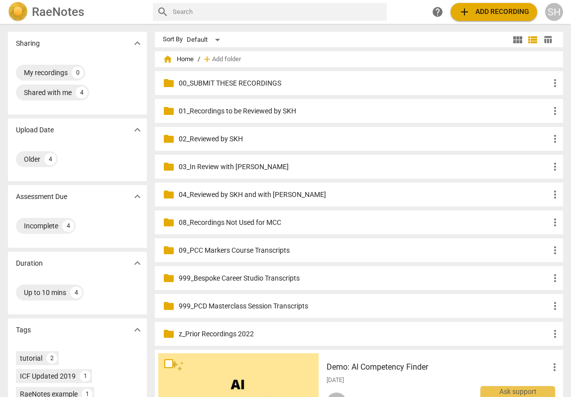
click at [229, 167] on p "03_In Review with [PERSON_NAME]" at bounding box center [364, 167] width 370 height 10
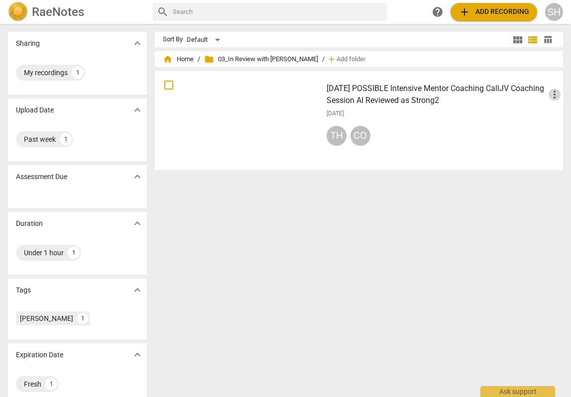
click at [552, 99] on span "more_vert" at bounding box center [555, 95] width 12 height 12
click at [550, 99] on li "Move" at bounding box center [544, 95] width 38 height 24
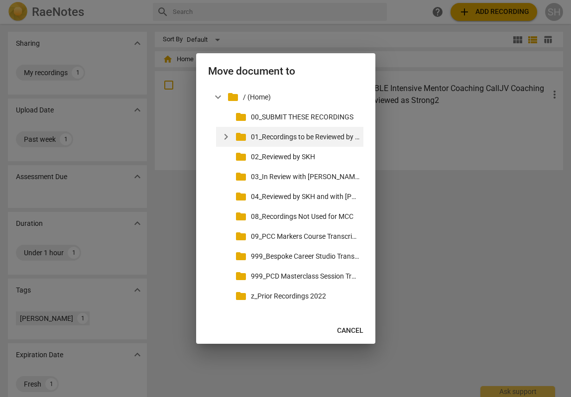
click at [313, 139] on p "01_Recordings to be Reviewed by SKH" at bounding box center [305, 137] width 109 height 10
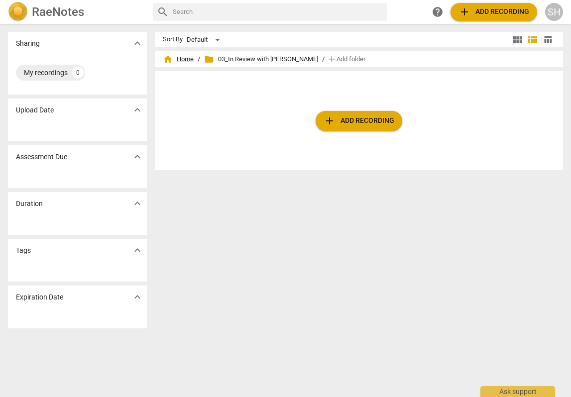
click at [183, 62] on span "home Home" at bounding box center [178, 59] width 31 height 10
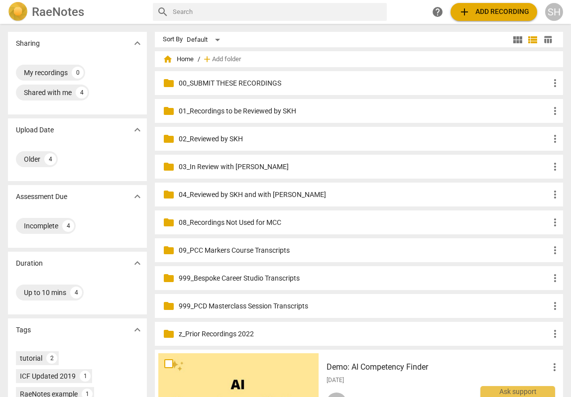
click at [262, 108] on p "01_Recordings to be Reviewed by SKH" at bounding box center [364, 111] width 370 height 10
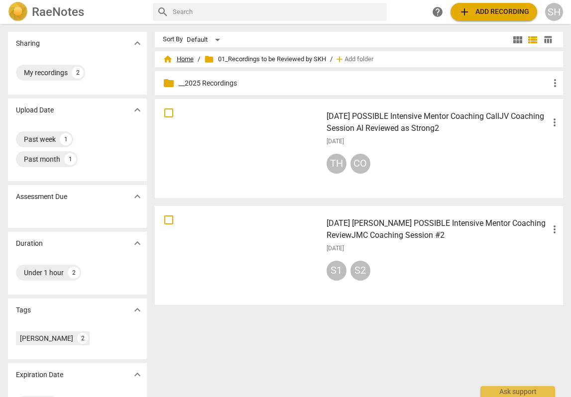
click at [184, 59] on span "home Home" at bounding box center [178, 59] width 31 height 10
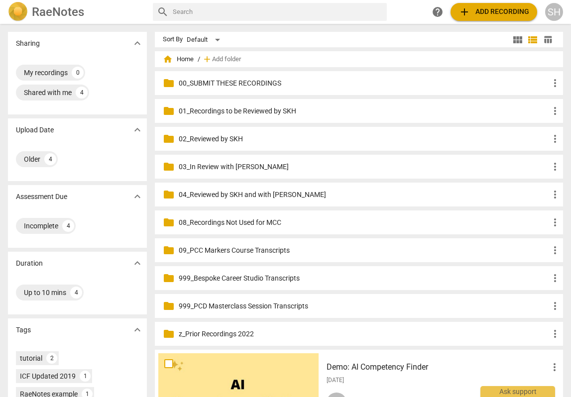
click at [259, 84] on p "00_SUBMIT THESE RECORDINGS" at bounding box center [364, 83] width 370 height 10
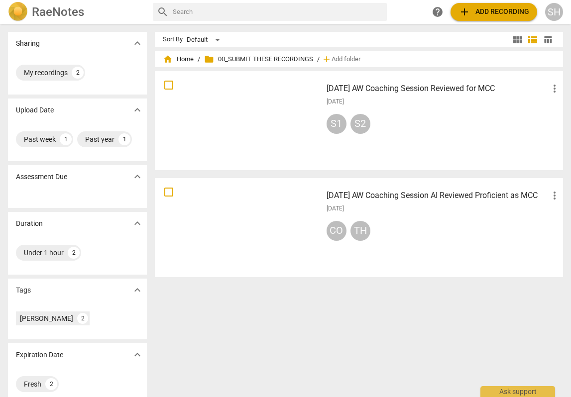
click at [475, 91] on h3 "[DATE] AW Coaching Session Reviewed for MCC" at bounding box center [438, 89] width 222 height 12
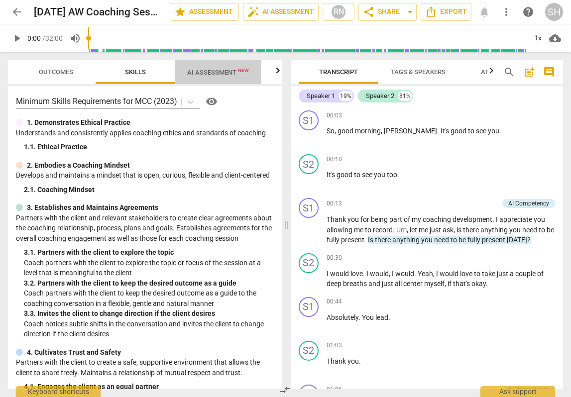
click at [235, 70] on span "AI Assessment New" at bounding box center [218, 72] width 62 height 7
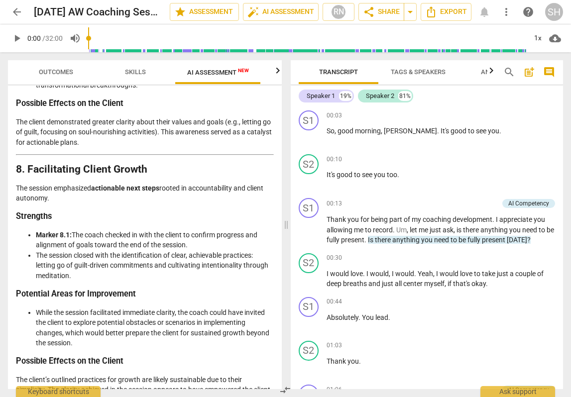
scroll to position [2324, 0]
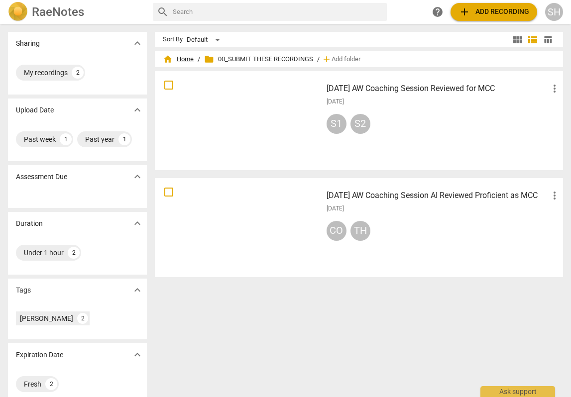
click at [188, 56] on span "home Home" at bounding box center [178, 59] width 31 height 10
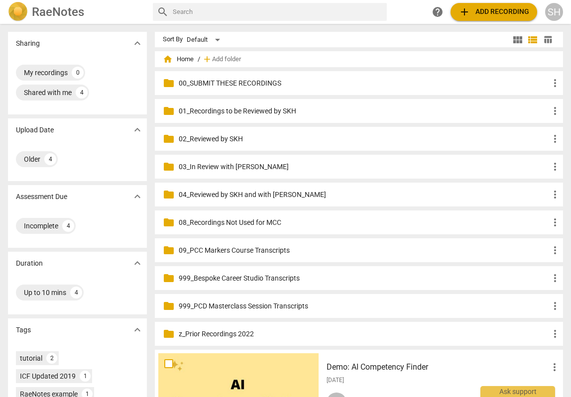
click at [236, 223] on p "08_Recordings Not Used for MCC" at bounding box center [364, 223] width 370 height 10
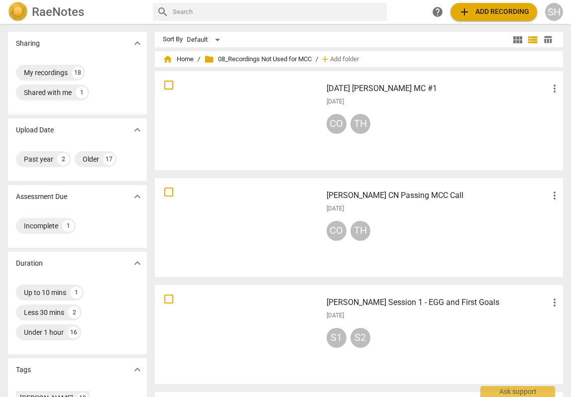
click at [169, 191] on input "checkbox" at bounding box center [168, 192] width 21 height 12
checkbox input "false"
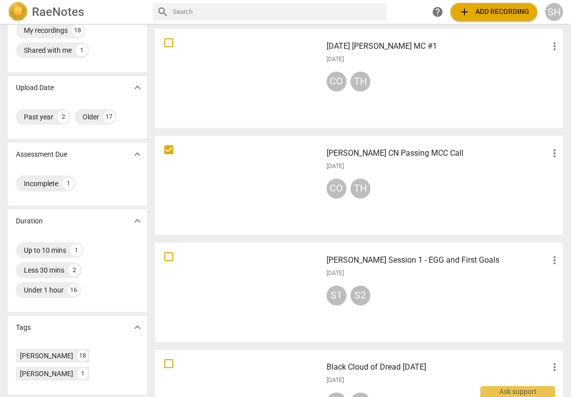
scroll to position [46, 0]
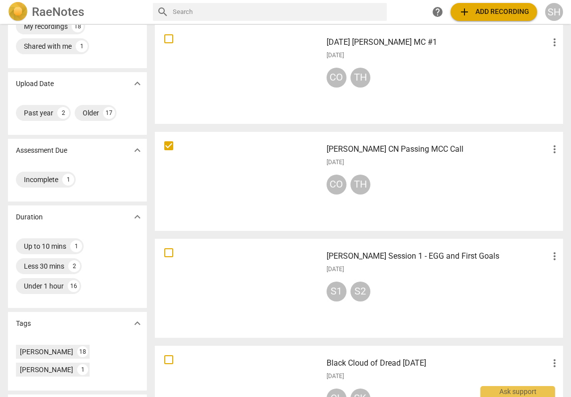
click at [170, 252] on input "checkbox" at bounding box center [168, 253] width 21 height 12
checkbox input "false"
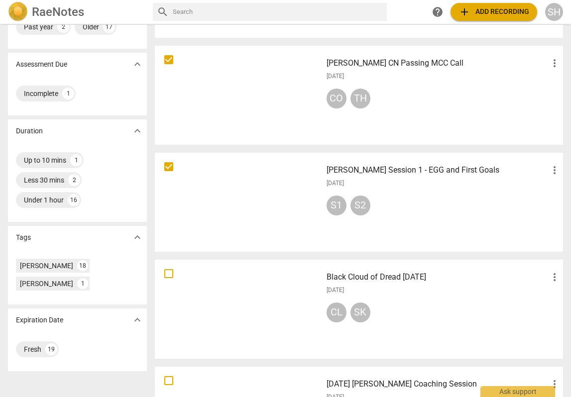
scroll to position [141, 0]
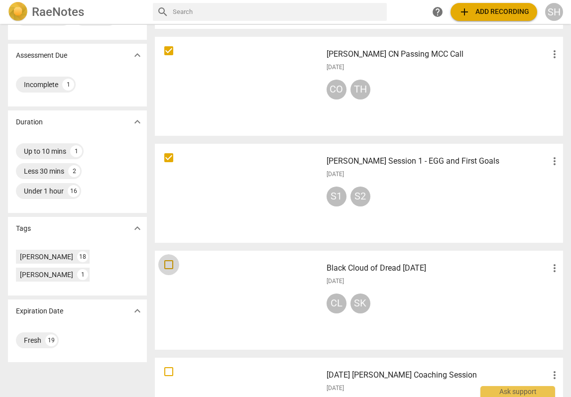
click at [169, 266] on input "checkbox" at bounding box center [168, 265] width 21 height 12
checkbox input "false"
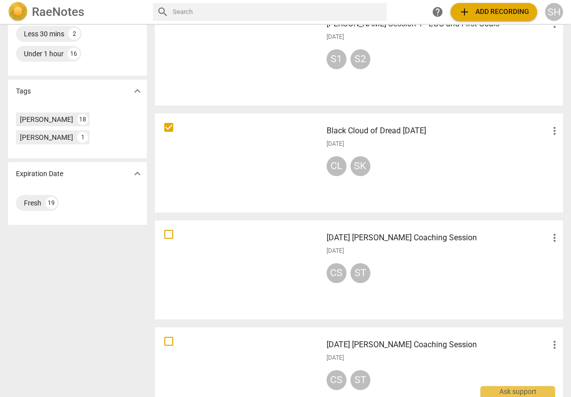
scroll to position [292, 0]
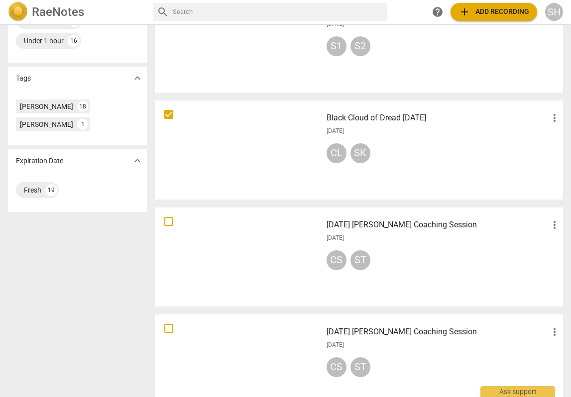
click at [168, 223] on input "checkbox" at bounding box center [168, 222] width 21 height 12
checkbox input "false"
click at [171, 331] on input "checkbox" at bounding box center [168, 329] width 21 height 12
checkbox input "false"
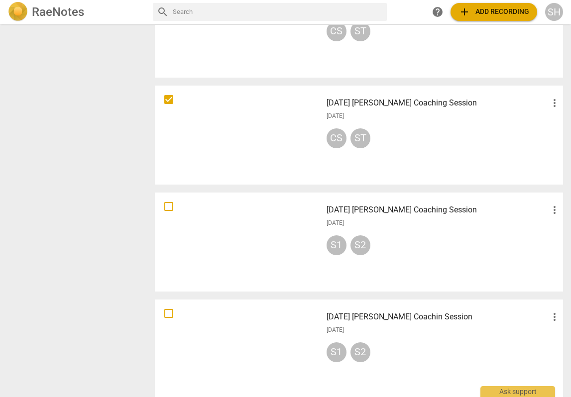
scroll to position [550, 0]
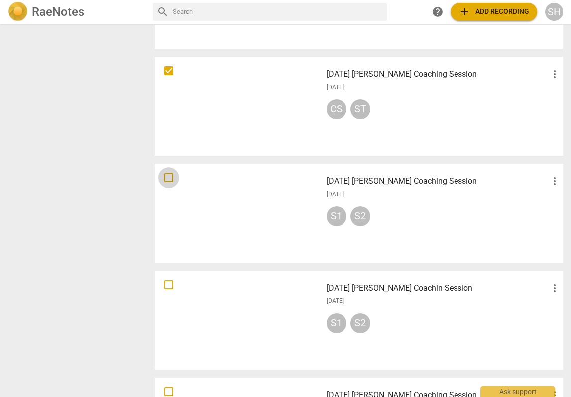
click at [169, 179] on input "checkbox" at bounding box center [168, 178] width 21 height 12
checkbox input "false"
click at [171, 285] on input "checkbox" at bounding box center [168, 285] width 21 height 12
checkbox input "false"
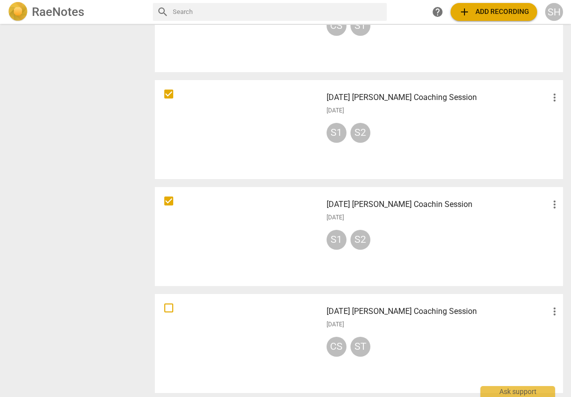
scroll to position [676, 0]
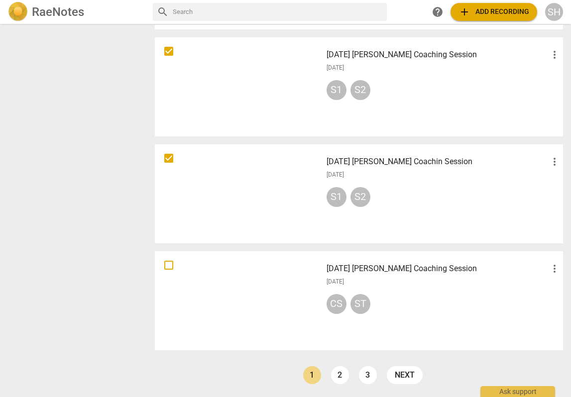
click at [169, 267] on input "checkbox" at bounding box center [168, 265] width 21 height 12
checkbox input "false"
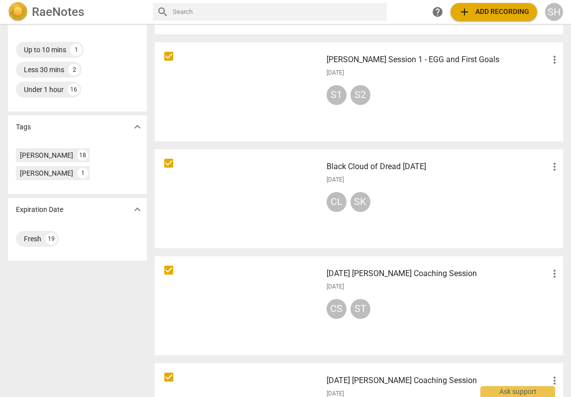
scroll to position [0, 0]
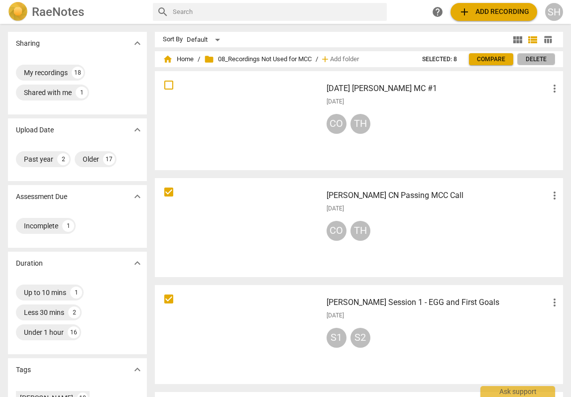
click at [534, 60] on span "Delete" at bounding box center [536, 59] width 21 height 8
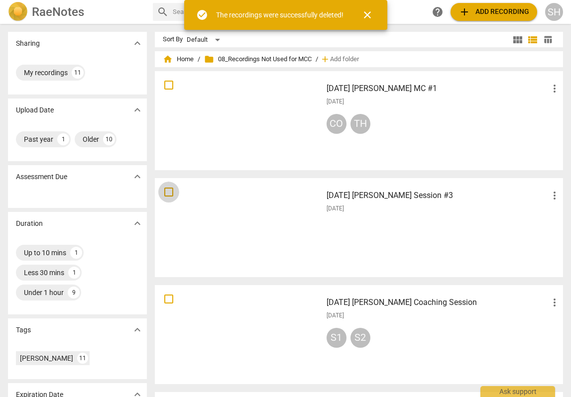
drag, startPoint x: 168, startPoint y: 191, endPoint x: 167, endPoint y: 262, distance: 71.2
click at [168, 192] on input "checkbox" at bounding box center [168, 192] width 21 height 12
checkbox input "false"
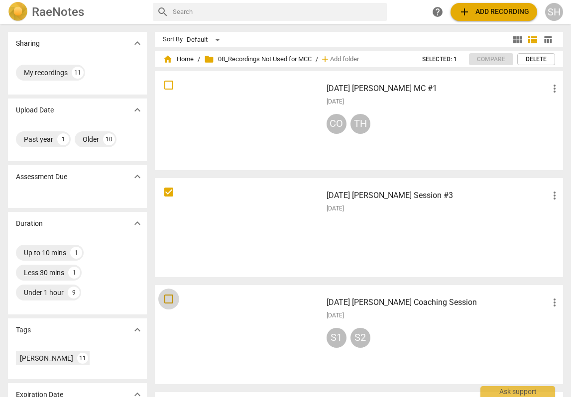
click at [168, 301] on input "checkbox" at bounding box center [168, 299] width 21 height 12
checkbox input "false"
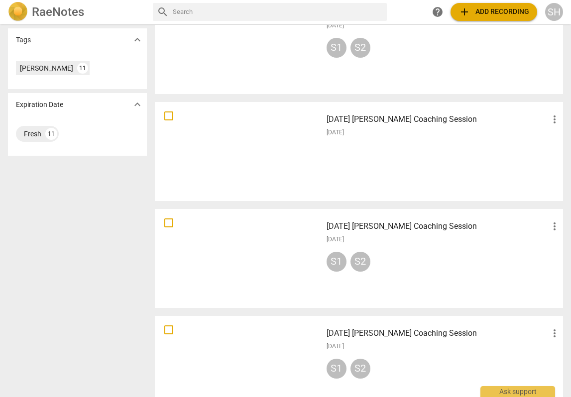
scroll to position [350, 0]
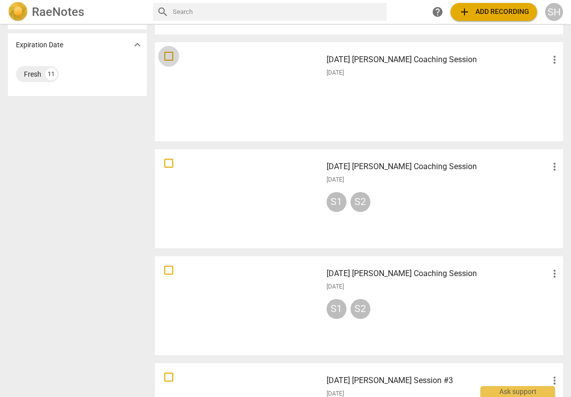
click at [168, 58] on input "checkbox" at bounding box center [168, 56] width 21 height 12
checkbox input "false"
click at [166, 163] on input "checkbox" at bounding box center [168, 163] width 21 height 12
checkbox input "false"
click at [169, 271] on input "checkbox" at bounding box center [168, 270] width 21 height 12
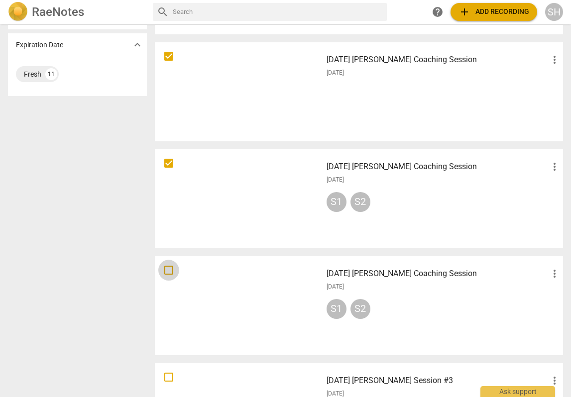
checkbox input "false"
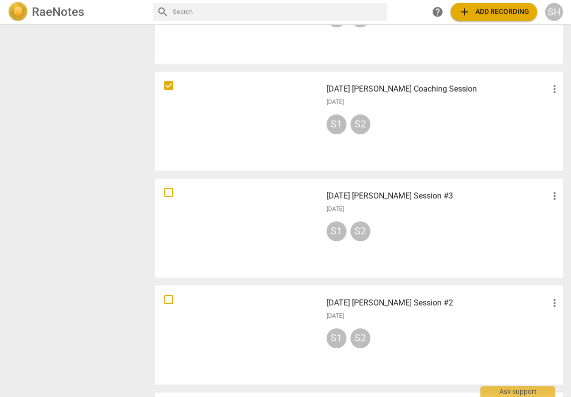
scroll to position [540, 0]
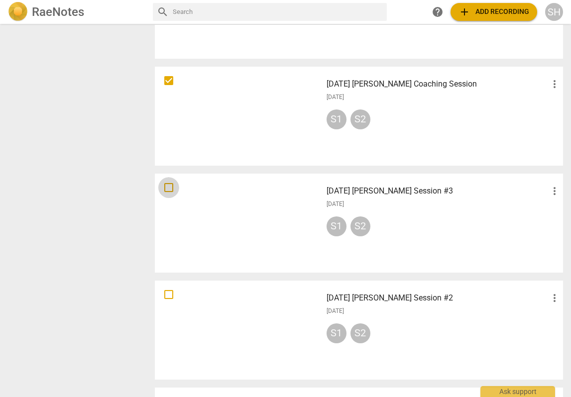
click at [168, 186] on input "checkbox" at bounding box center [168, 188] width 21 height 12
checkbox input "false"
click at [168, 297] on input "checkbox" at bounding box center [168, 295] width 21 height 12
checkbox input "false"
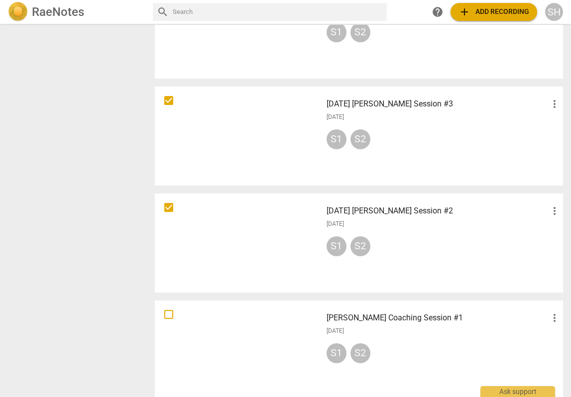
scroll to position [676, 0]
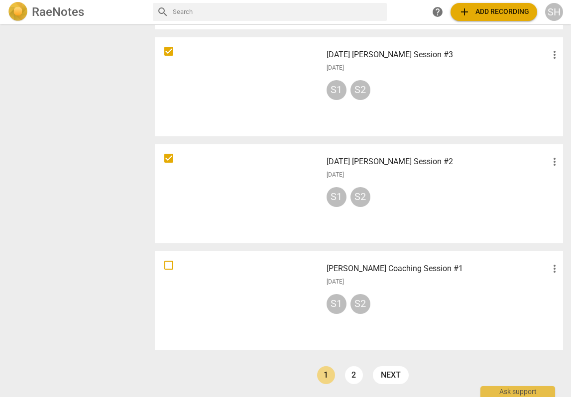
click at [168, 266] on input "checkbox" at bounding box center [168, 265] width 21 height 12
checkbox input "false"
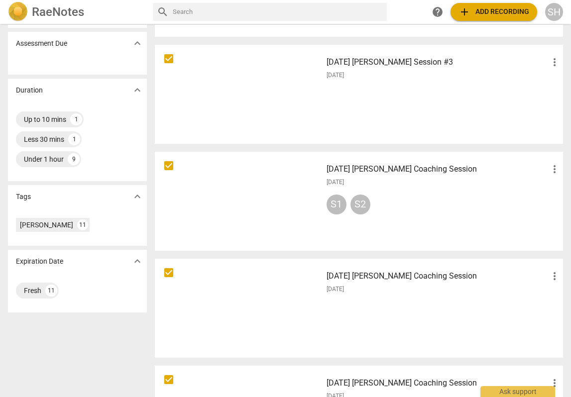
scroll to position [0, 0]
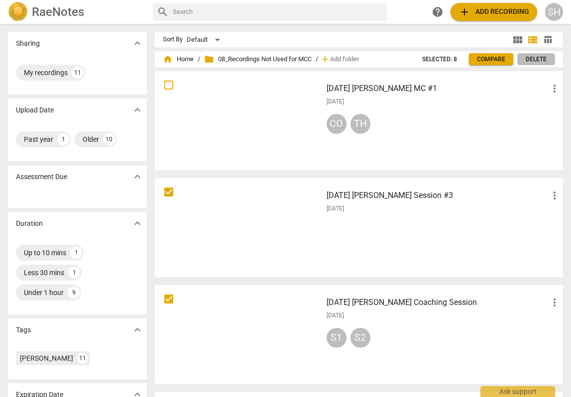
click at [527, 62] on span "Delete" at bounding box center [536, 59] width 21 height 8
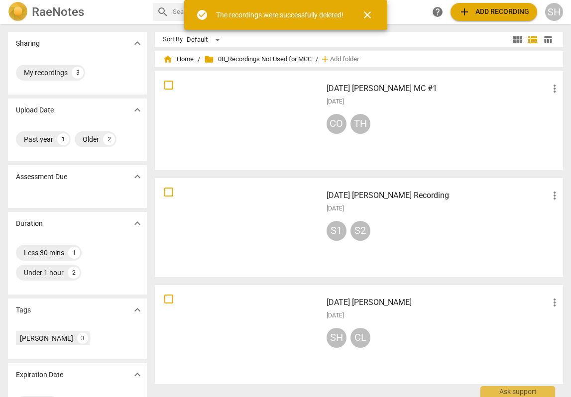
click at [168, 193] on input "checkbox" at bounding box center [168, 192] width 21 height 12
checkbox input "false"
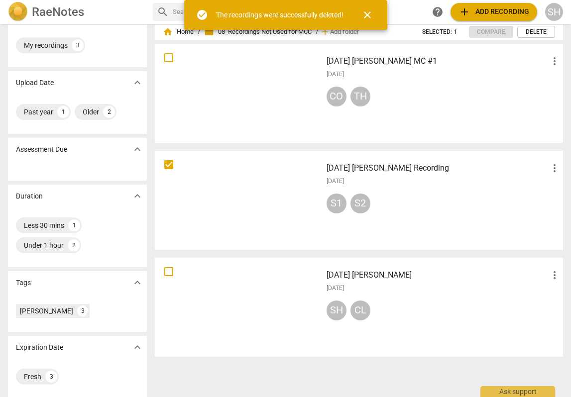
scroll to position [28, 0]
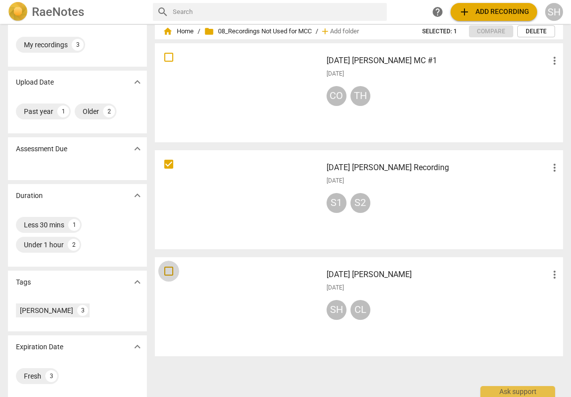
click at [167, 271] on input "checkbox" at bounding box center [168, 271] width 21 height 12
checkbox input "false"
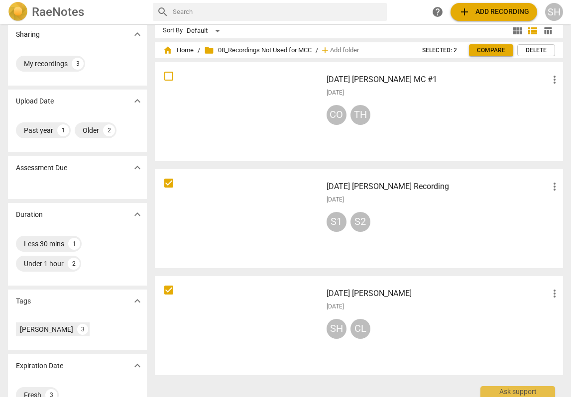
scroll to position [0, 0]
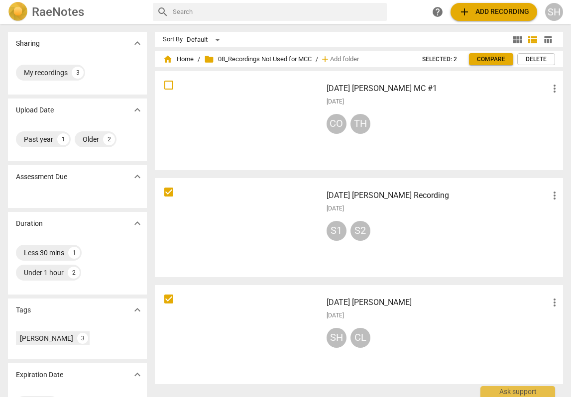
click at [541, 58] on span "Delete" at bounding box center [536, 59] width 21 height 8
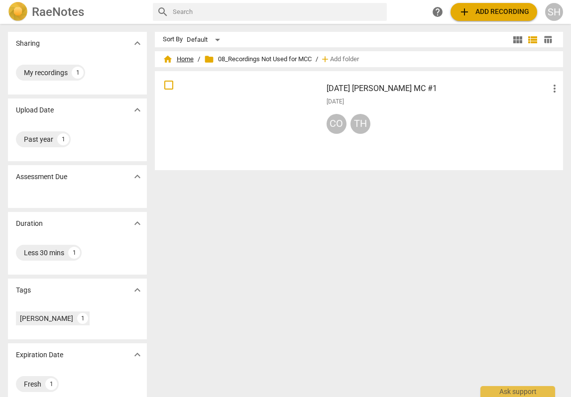
click at [177, 60] on span "home Home" at bounding box center [178, 59] width 31 height 10
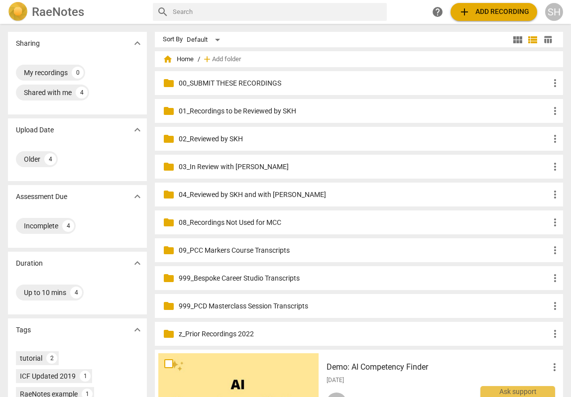
click at [225, 144] on p "02_Reviewed by SKH" at bounding box center [364, 139] width 370 height 10
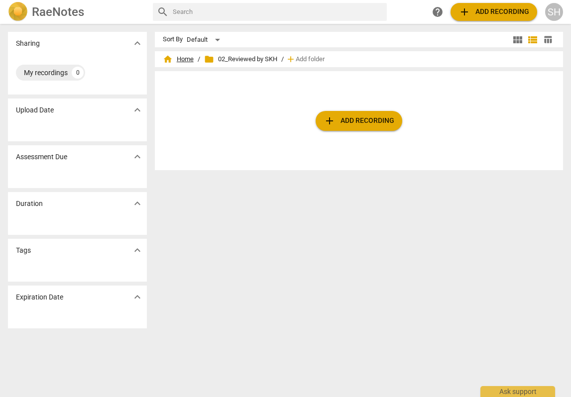
click at [185, 60] on span "home Home" at bounding box center [178, 59] width 31 height 10
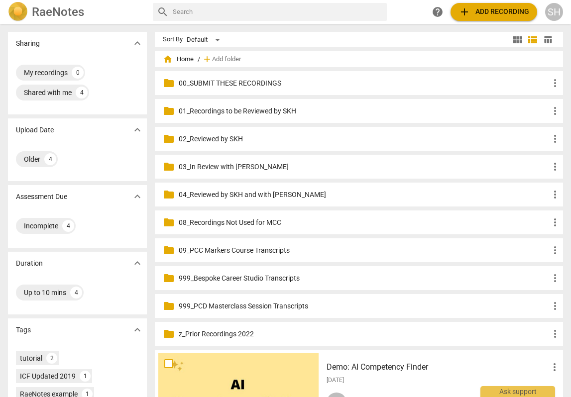
click at [229, 166] on p "03_In Review with [PERSON_NAME]" at bounding box center [364, 167] width 370 height 10
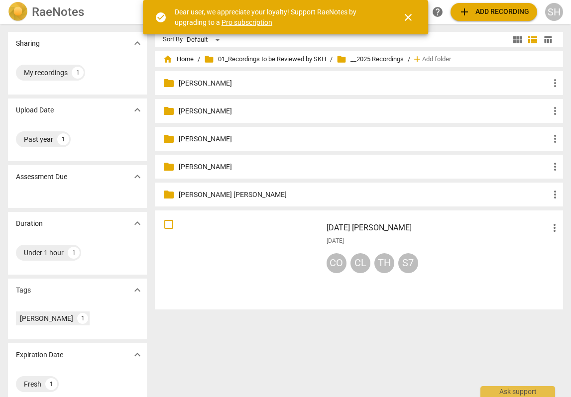
click at [218, 81] on p "[PERSON_NAME]" at bounding box center [364, 83] width 370 height 10
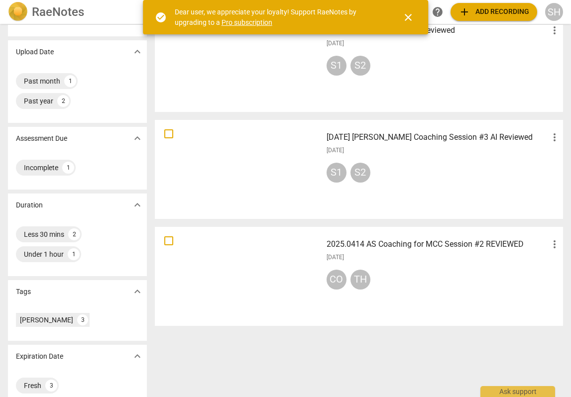
scroll to position [73, 0]
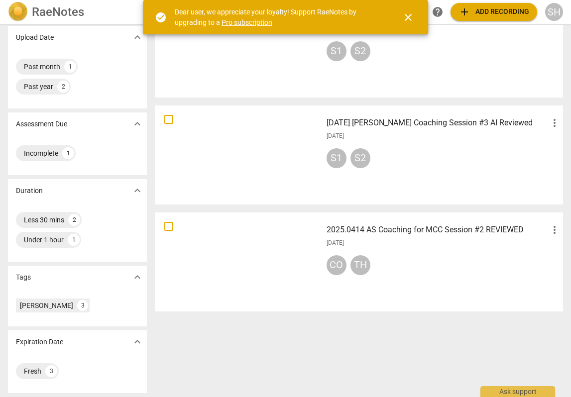
click at [447, 229] on h3 "2025.0414 AS Coaching for MCC Session #2 REVIEWED" at bounding box center [438, 230] width 222 height 12
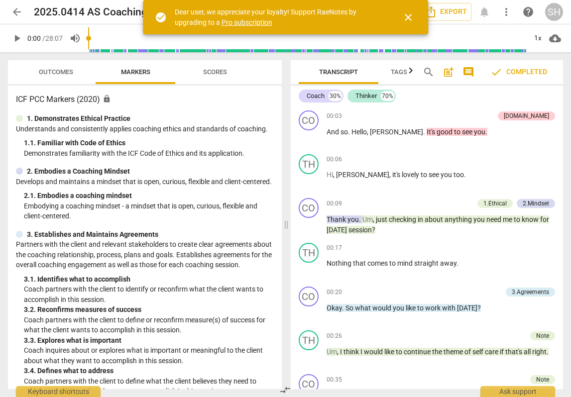
click at [409, 14] on span "close" at bounding box center [408, 17] width 12 height 12
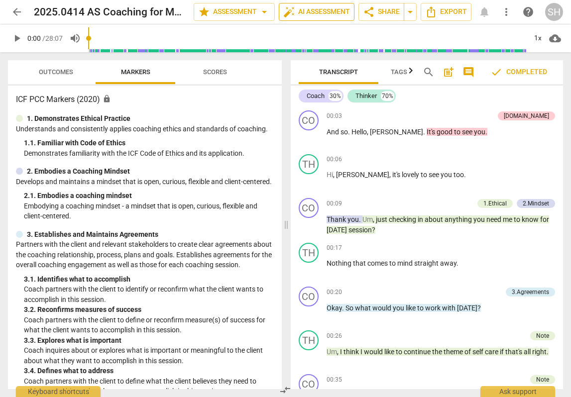
click at [315, 15] on span "auto_fix_high AI Assessment" at bounding box center [316, 12] width 67 height 12
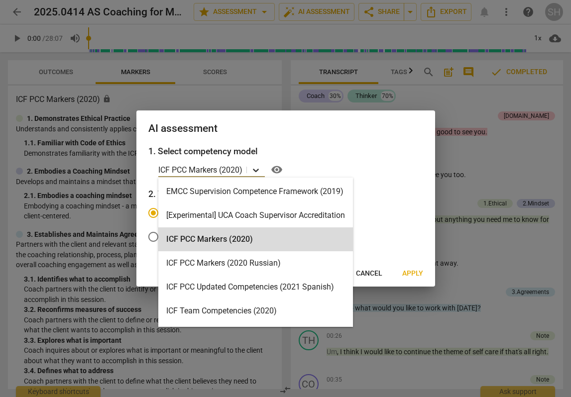
click at [256, 166] on icon at bounding box center [256, 170] width 10 height 10
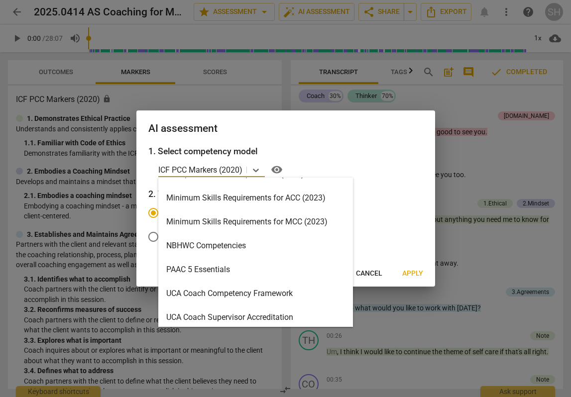
scroll to position [237, 0]
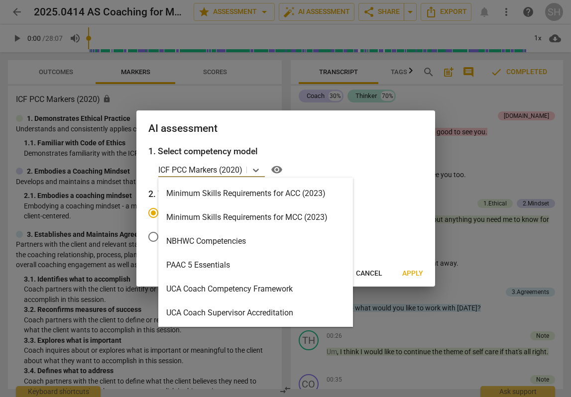
click at [246, 216] on div "Minimum Skills Requirements for MCC (2023)" at bounding box center [255, 218] width 195 height 24
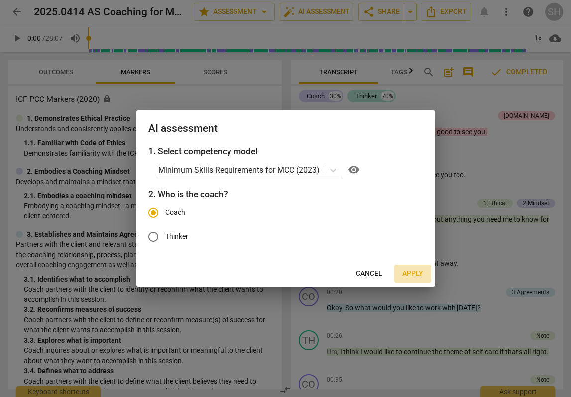
click at [417, 274] on span "Apply" at bounding box center [412, 274] width 21 height 10
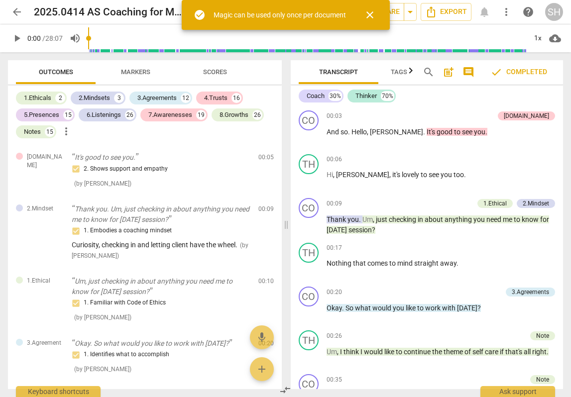
click at [369, 13] on span "close" at bounding box center [370, 15] width 12 height 12
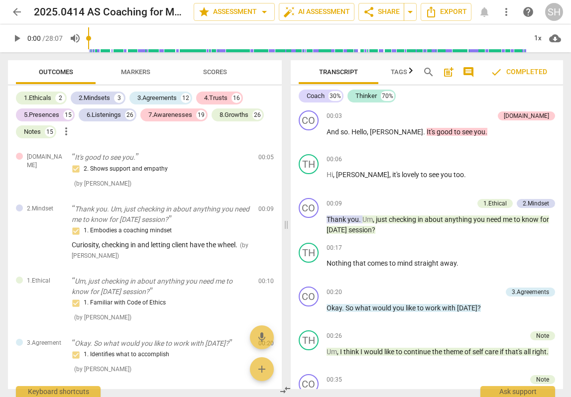
click at [130, 72] on span "Markers" at bounding box center [135, 71] width 29 height 7
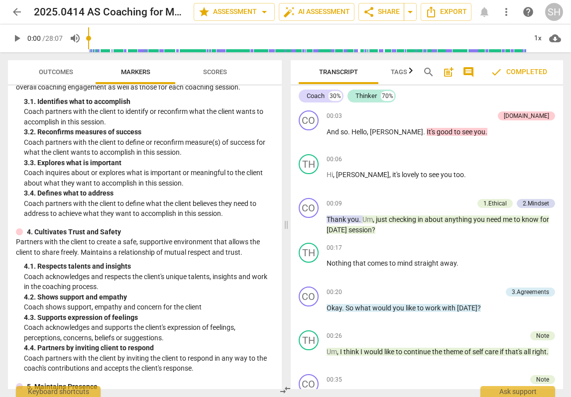
scroll to position [135, 0]
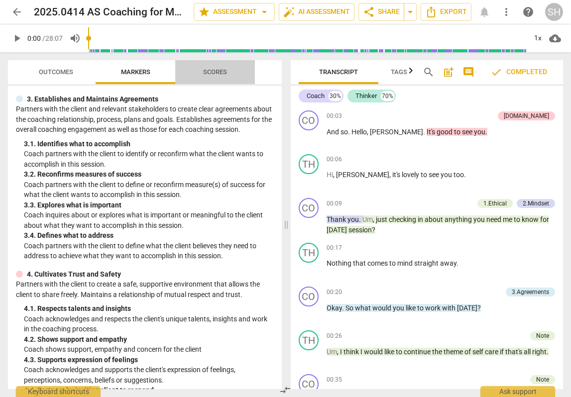
click at [215, 70] on span "Scores" at bounding box center [215, 71] width 24 height 7
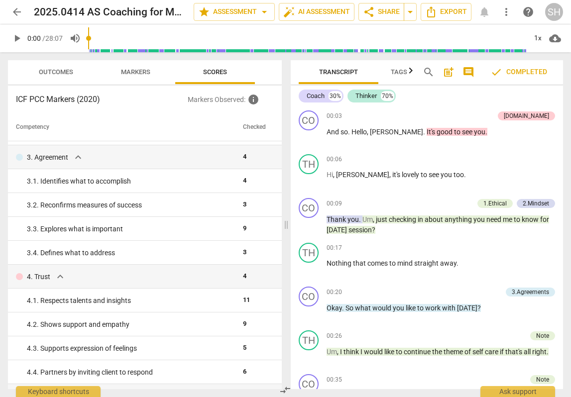
scroll to position [0, 0]
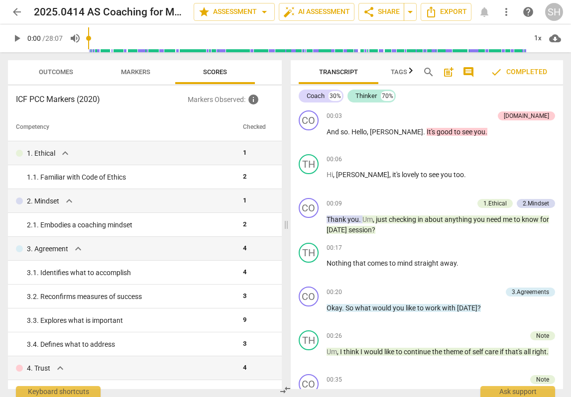
click at [60, 76] on span "Outcomes" at bounding box center [56, 72] width 58 height 13
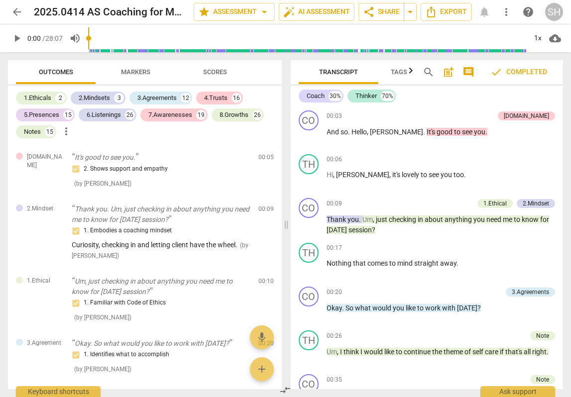
click at [17, 13] on span "arrow_back" at bounding box center [17, 12] width 12 height 12
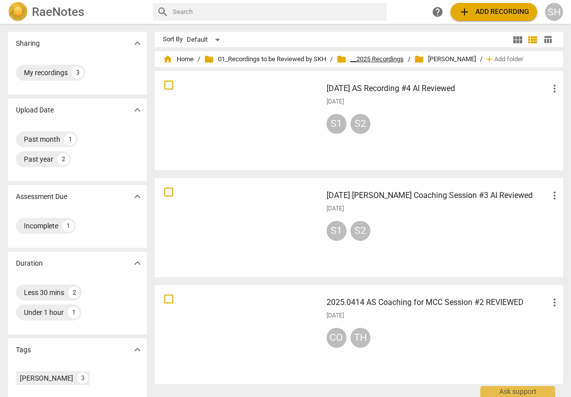
click at [368, 60] on span "folder __2025 Recordings" at bounding box center [369, 59] width 67 height 10
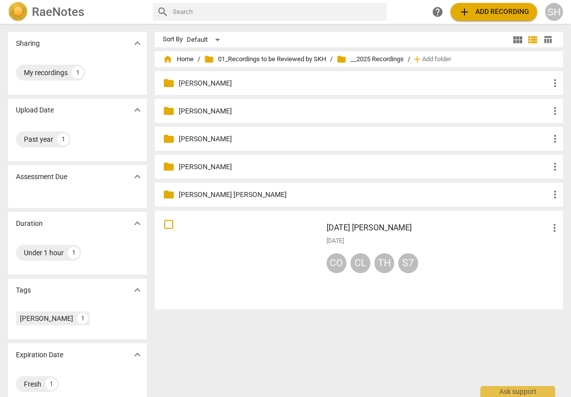
click at [203, 114] on p "[PERSON_NAME]" at bounding box center [364, 111] width 370 height 10
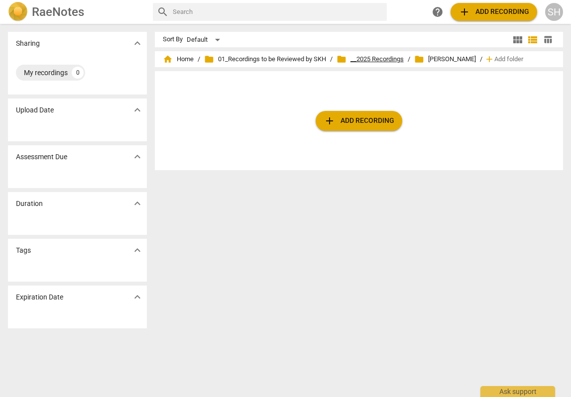
click at [383, 60] on span "folder __2025 Recordings" at bounding box center [369, 59] width 67 height 10
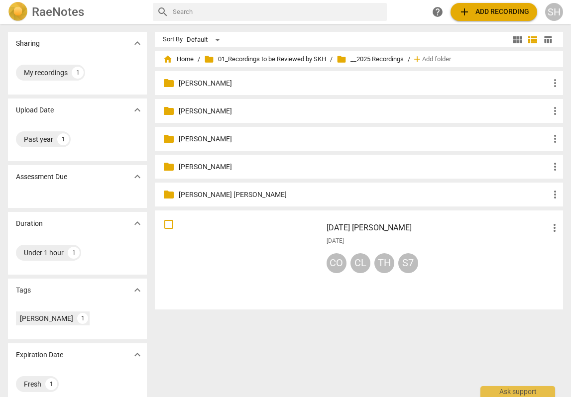
click at [193, 165] on p "[PERSON_NAME]" at bounding box center [364, 167] width 370 height 10
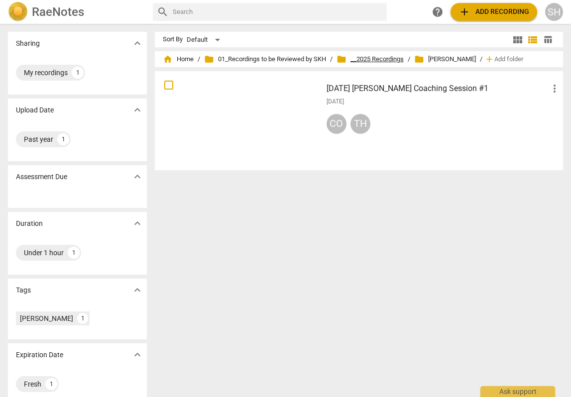
click at [386, 60] on span "folder __2025 Recordings" at bounding box center [369, 59] width 67 height 10
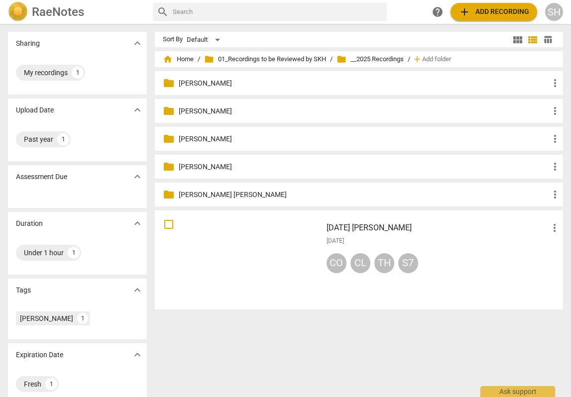
click at [204, 193] on p "[PERSON_NAME] [PERSON_NAME]" at bounding box center [364, 195] width 370 height 10
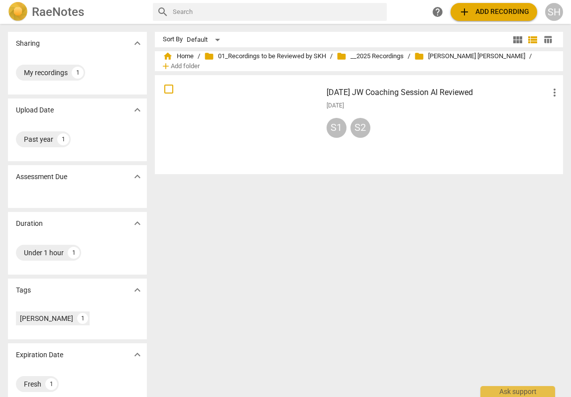
click at [413, 89] on h3 "2025.07.03 JW Coaching Session AI Reviewed" at bounding box center [438, 93] width 222 height 12
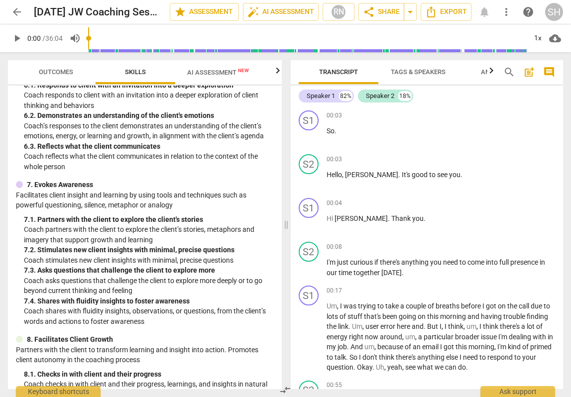
scroll to position [711, 0]
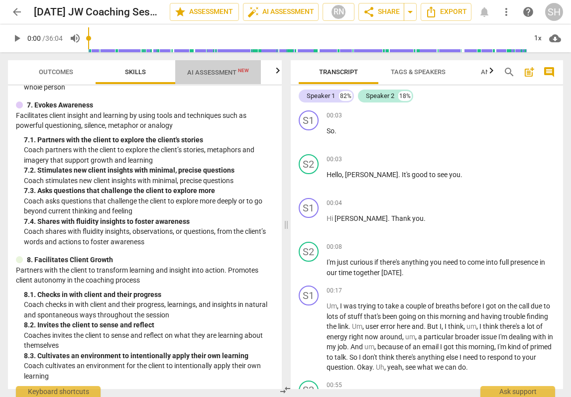
click at [209, 74] on span "AI Assessment New" at bounding box center [218, 72] width 62 height 7
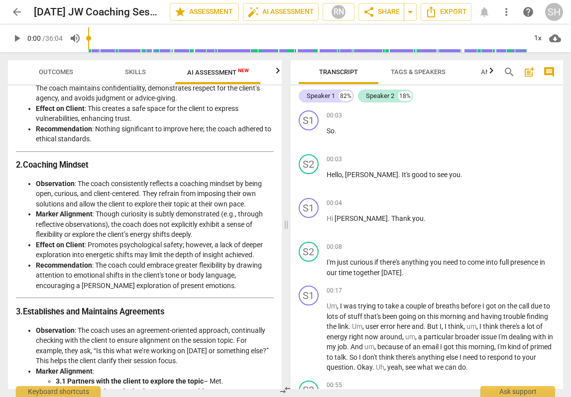
scroll to position [94, 0]
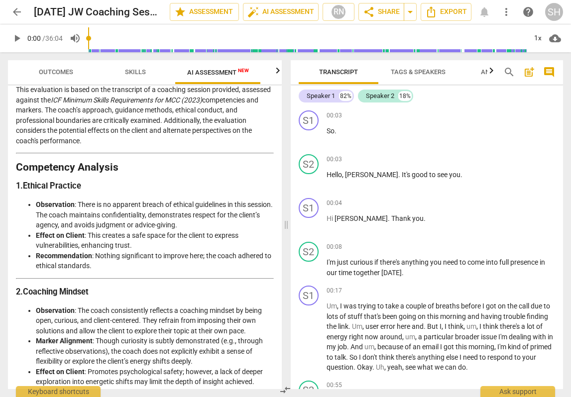
click at [18, 12] on span "arrow_back" at bounding box center [17, 12] width 12 height 12
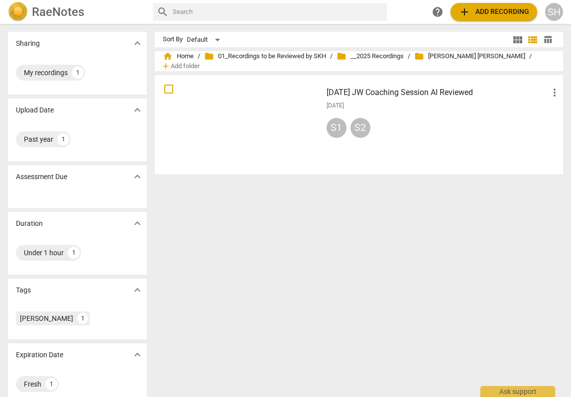
click at [551, 87] on span "more_vert" at bounding box center [555, 93] width 12 height 12
click at [541, 92] on li "Move" at bounding box center [544, 89] width 38 height 24
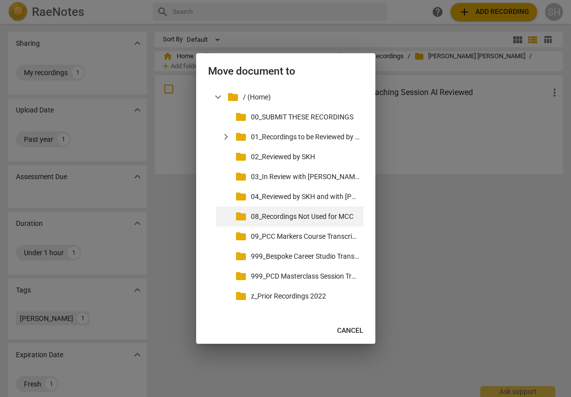
click at [313, 217] on p "08_Recordings Not Used for MCC" at bounding box center [305, 217] width 109 height 10
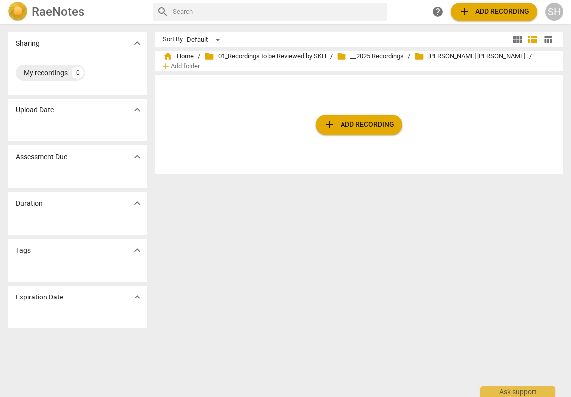
click at [187, 59] on span "home Home" at bounding box center [178, 56] width 31 height 10
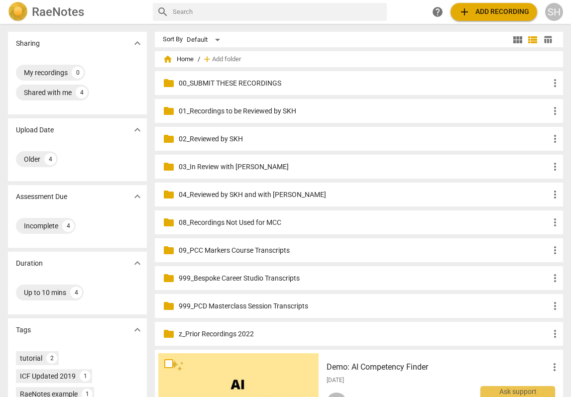
click at [217, 165] on p "03_In Review with [PERSON_NAME]" at bounding box center [364, 167] width 370 height 10
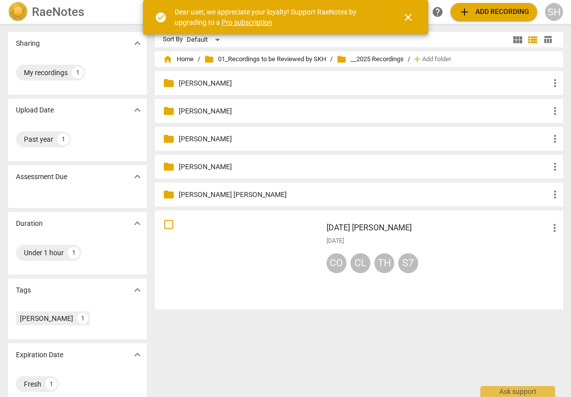
click at [411, 13] on span "close" at bounding box center [408, 17] width 12 height 12
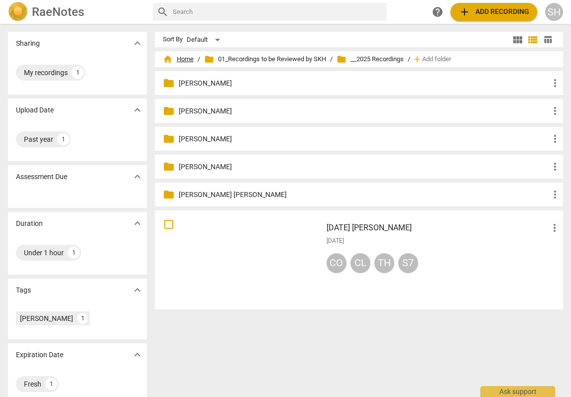
click at [189, 58] on span "home Home" at bounding box center [178, 59] width 31 height 10
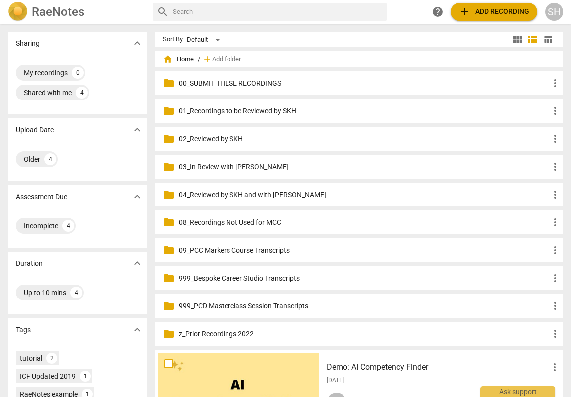
click at [222, 137] on p "02_Reviewed by SKH" at bounding box center [364, 139] width 370 height 10
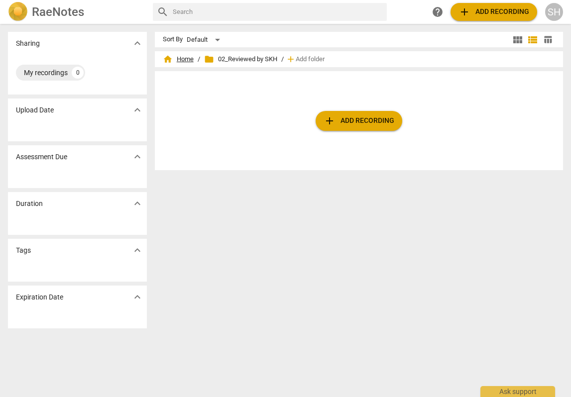
click at [186, 61] on span "home Home" at bounding box center [178, 59] width 31 height 10
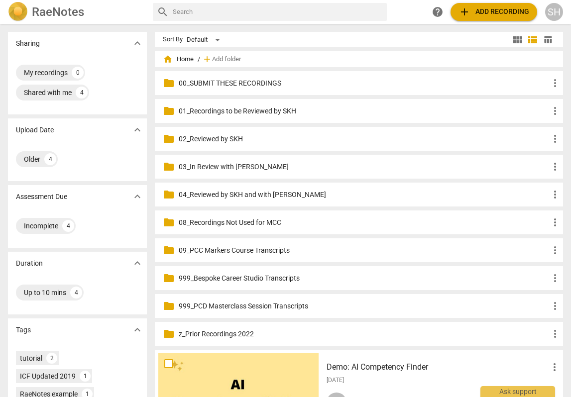
click at [199, 166] on p "03_In Review with [PERSON_NAME]" at bounding box center [364, 167] width 370 height 10
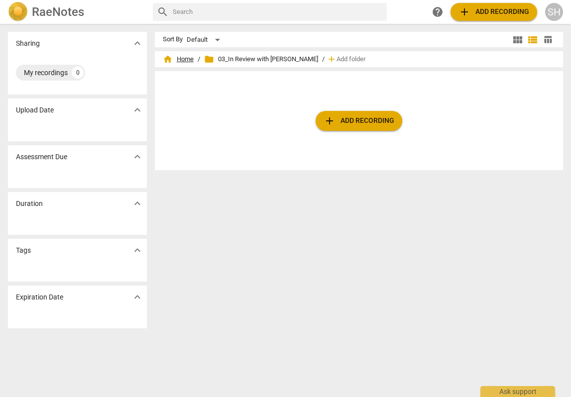
click at [184, 59] on span "home Home" at bounding box center [178, 59] width 31 height 10
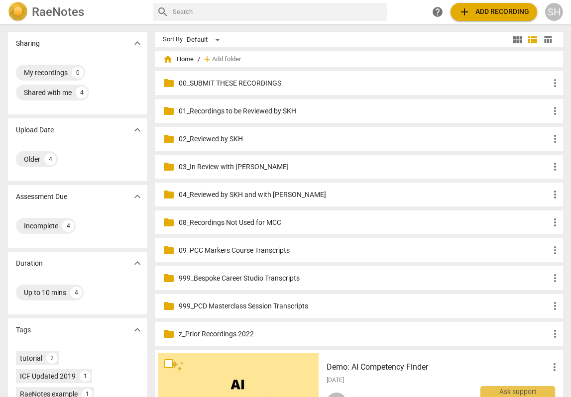
click at [208, 114] on p "01_Recordings to be Reviewed by SKH" at bounding box center [364, 111] width 370 height 10
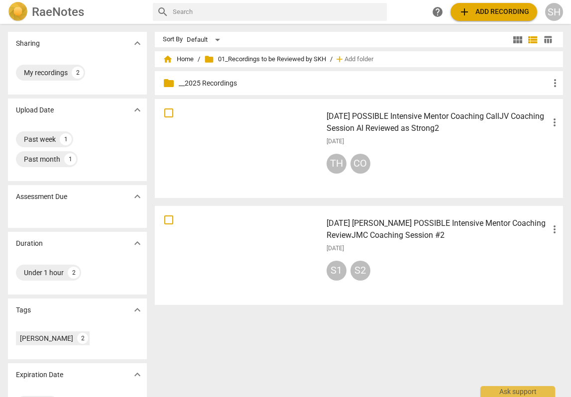
click at [417, 223] on h3 "[DATE] [PERSON_NAME] POSSIBLE Intensive Mentor Coaching ReviewJMC Coaching Sess…" at bounding box center [438, 230] width 222 height 24
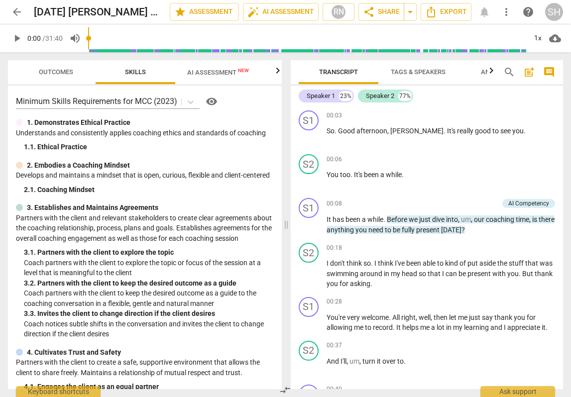
click at [215, 71] on span "AI Assessment New" at bounding box center [218, 72] width 62 height 7
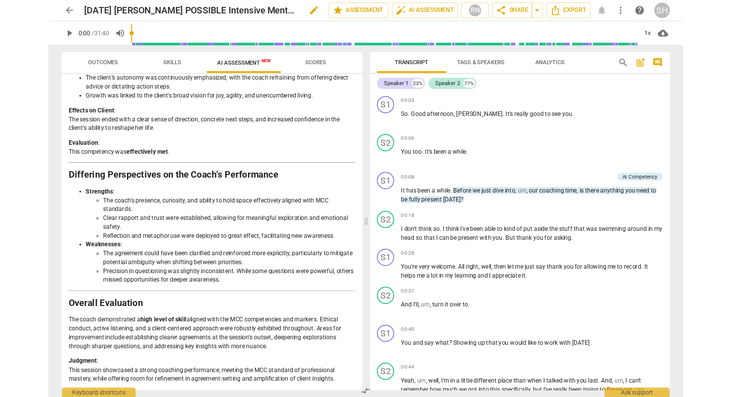
scroll to position [1667, 0]
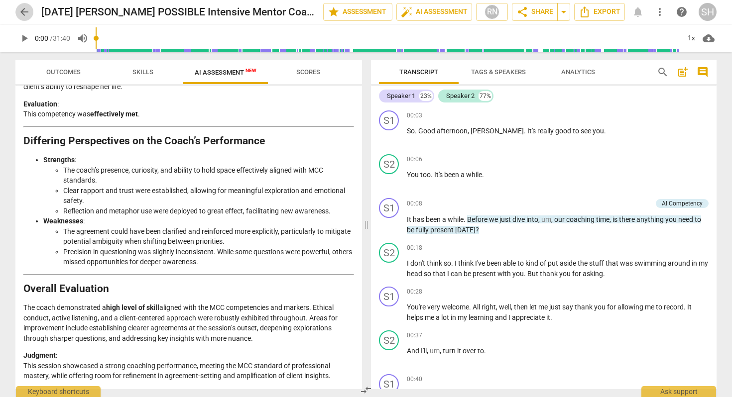
click at [25, 12] on span "arrow_back" at bounding box center [24, 12] width 12 height 12
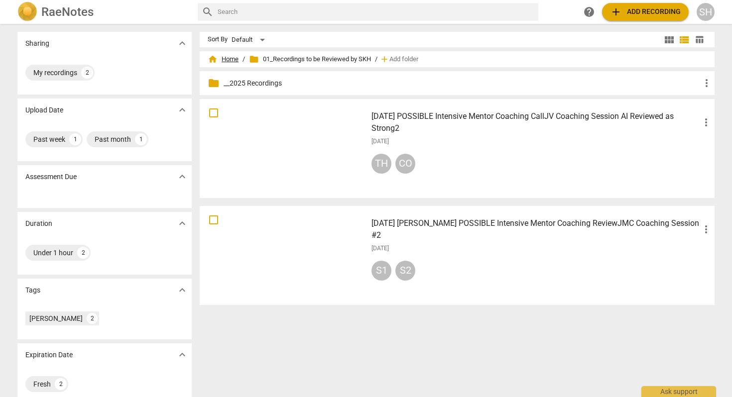
click at [234, 58] on span "home Home" at bounding box center [223, 59] width 31 height 10
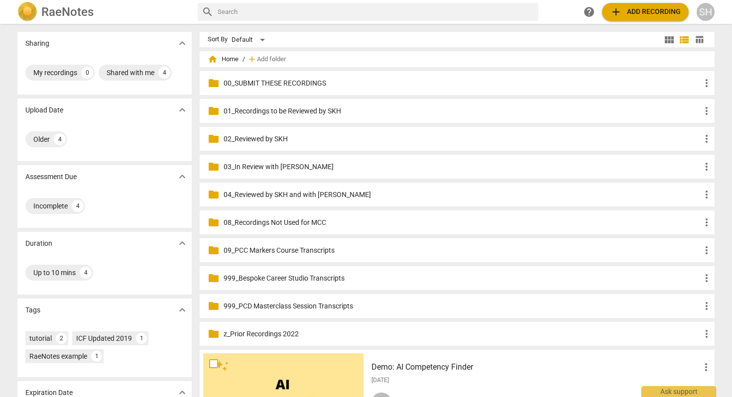
click at [275, 193] on p "04_Reviewed by SKH and with [PERSON_NAME]" at bounding box center [461, 195] width 477 height 10
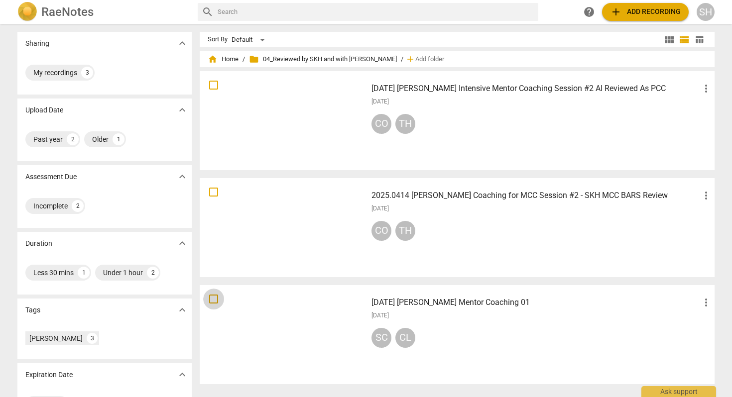
click at [214, 300] on input "checkbox" at bounding box center [213, 299] width 21 height 12
checkbox input "false"
click at [570, 304] on span "more_vert" at bounding box center [706, 303] width 12 height 12
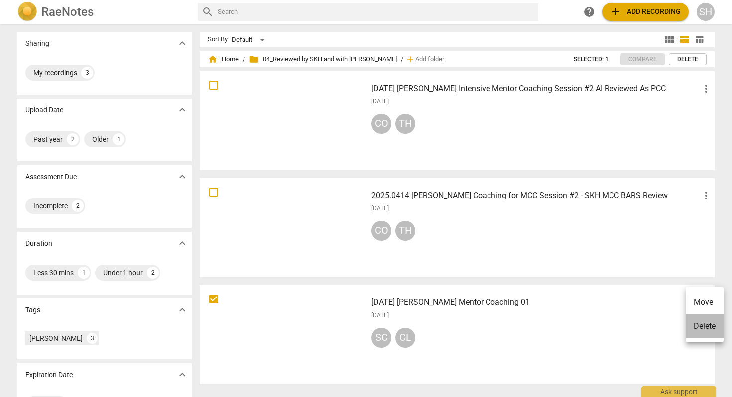
click at [570, 323] on li "Delete" at bounding box center [704, 327] width 38 height 24
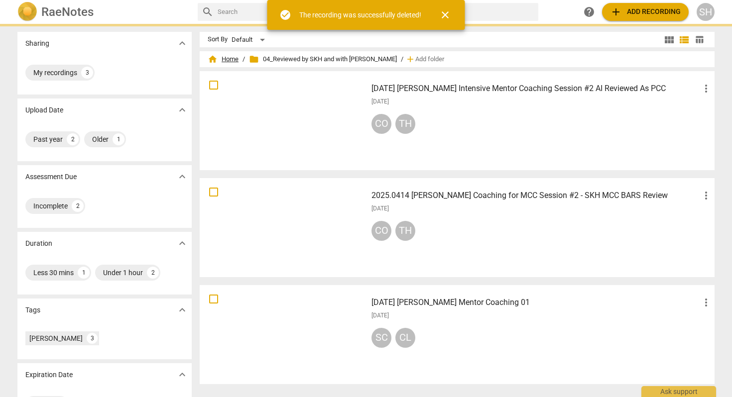
click at [226, 58] on span "home Home" at bounding box center [223, 59] width 31 height 10
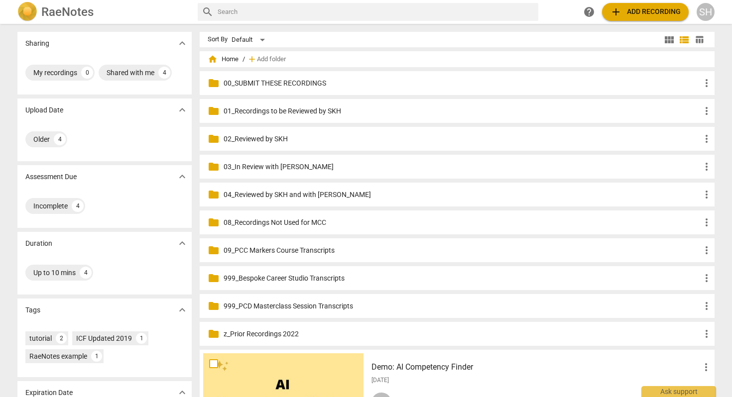
click at [320, 109] on p "01_Recordings to be Reviewed by SKH" at bounding box center [461, 111] width 477 height 10
click at [279, 79] on p "00_SUBMIT THESE RECORDINGS" at bounding box center [461, 83] width 477 height 10
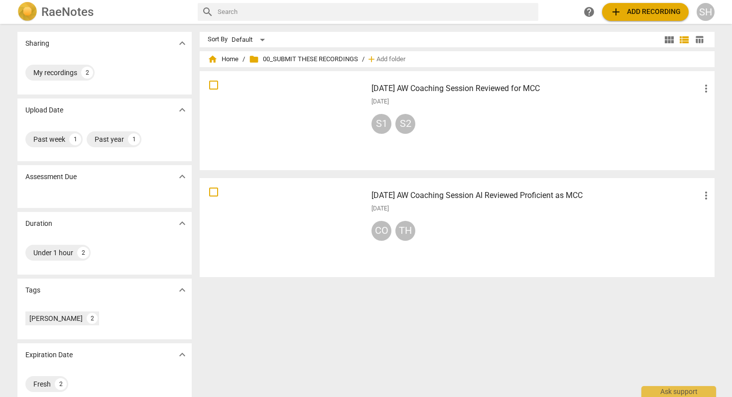
click at [466, 87] on h3 "[DATE] AW Coaching Session Reviewed for MCC" at bounding box center [535, 89] width 329 height 12
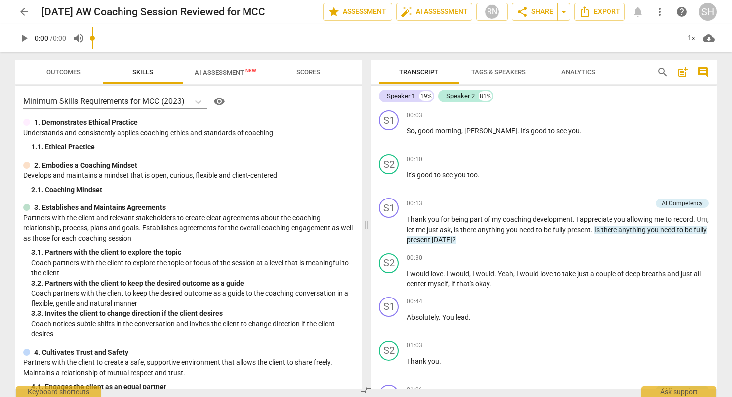
click at [220, 70] on span "AI Assessment New" at bounding box center [226, 72] width 62 height 7
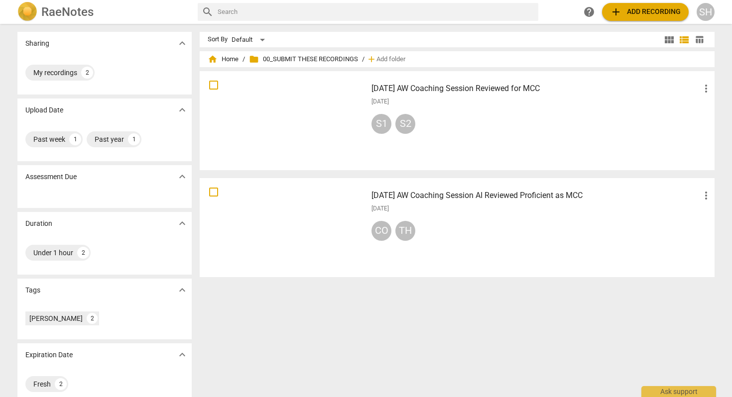
click at [455, 196] on h3 "[DATE] AW Coaching Session AI Reviewed Proficient as MCC" at bounding box center [535, 196] width 329 height 12
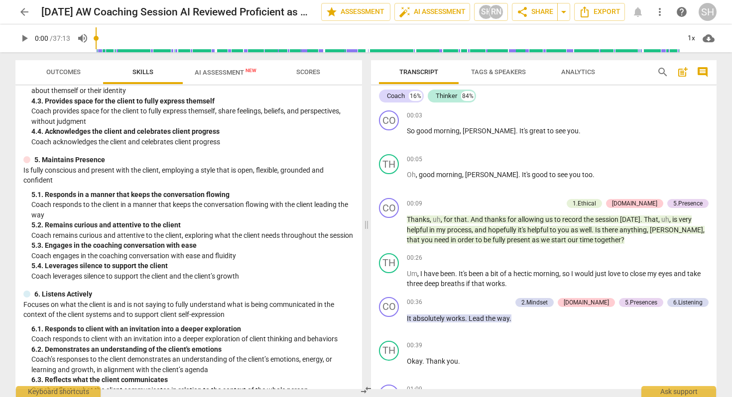
scroll to position [630, 0]
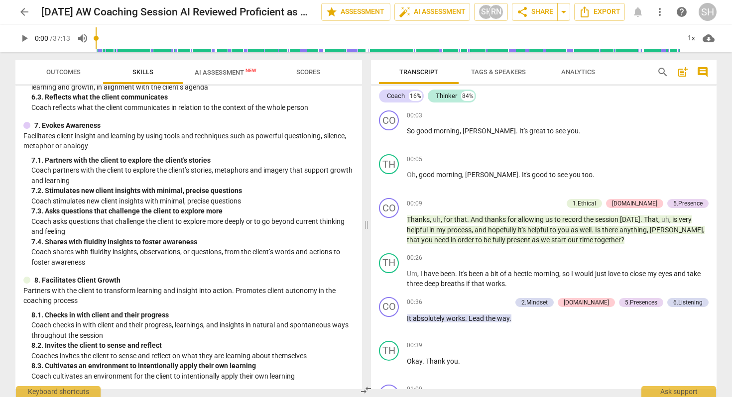
click at [225, 75] on span "AI Assessment New" at bounding box center [226, 72] width 62 height 7
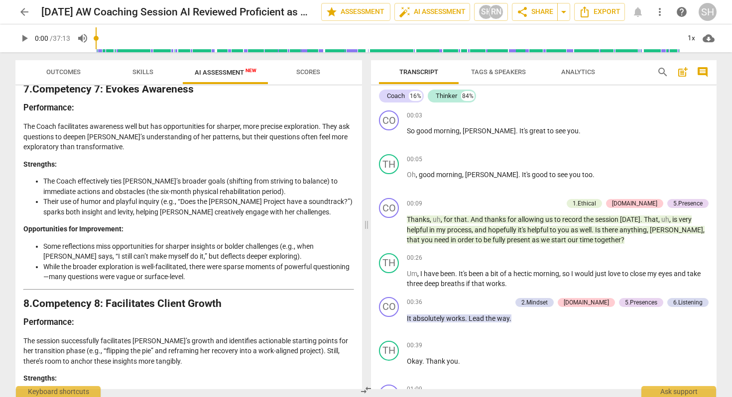
scroll to position [1449, 0]
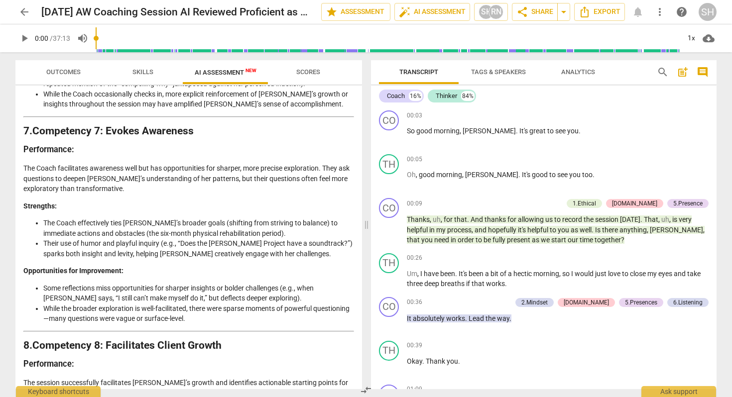
click at [23, 12] on span "arrow_back" at bounding box center [24, 12] width 12 height 12
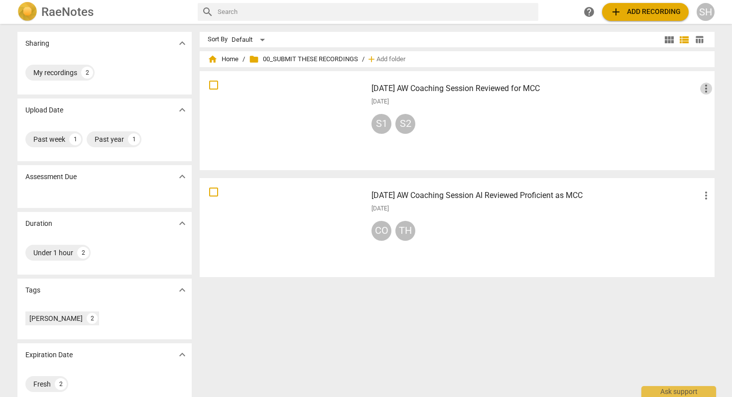
click at [570, 88] on span "more_vert" at bounding box center [706, 89] width 12 height 12
click at [570, 89] on li "Move" at bounding box center [704, 89] width 38 height 24
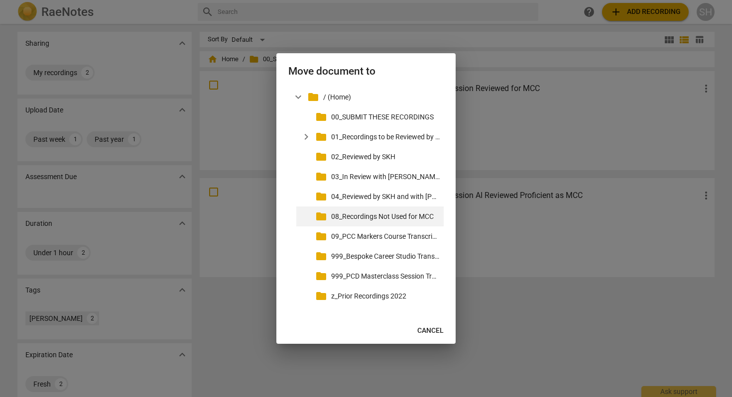
click at [409, 215] on p "08_Recordings Not Used for MCC" at bounding box center [385, 217] width 109 height 10
